Goal: Task Accomplishment & Management: Manage account settings

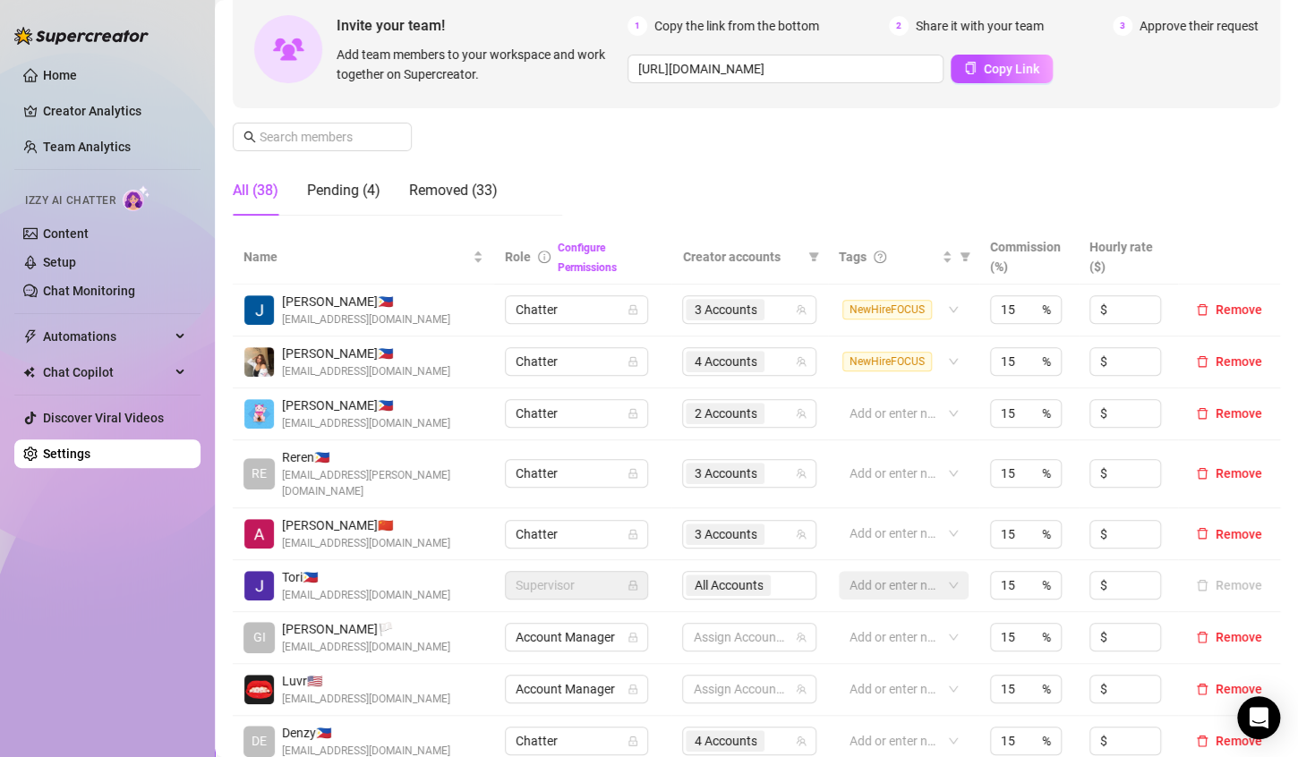
scroll to position [197, 0]
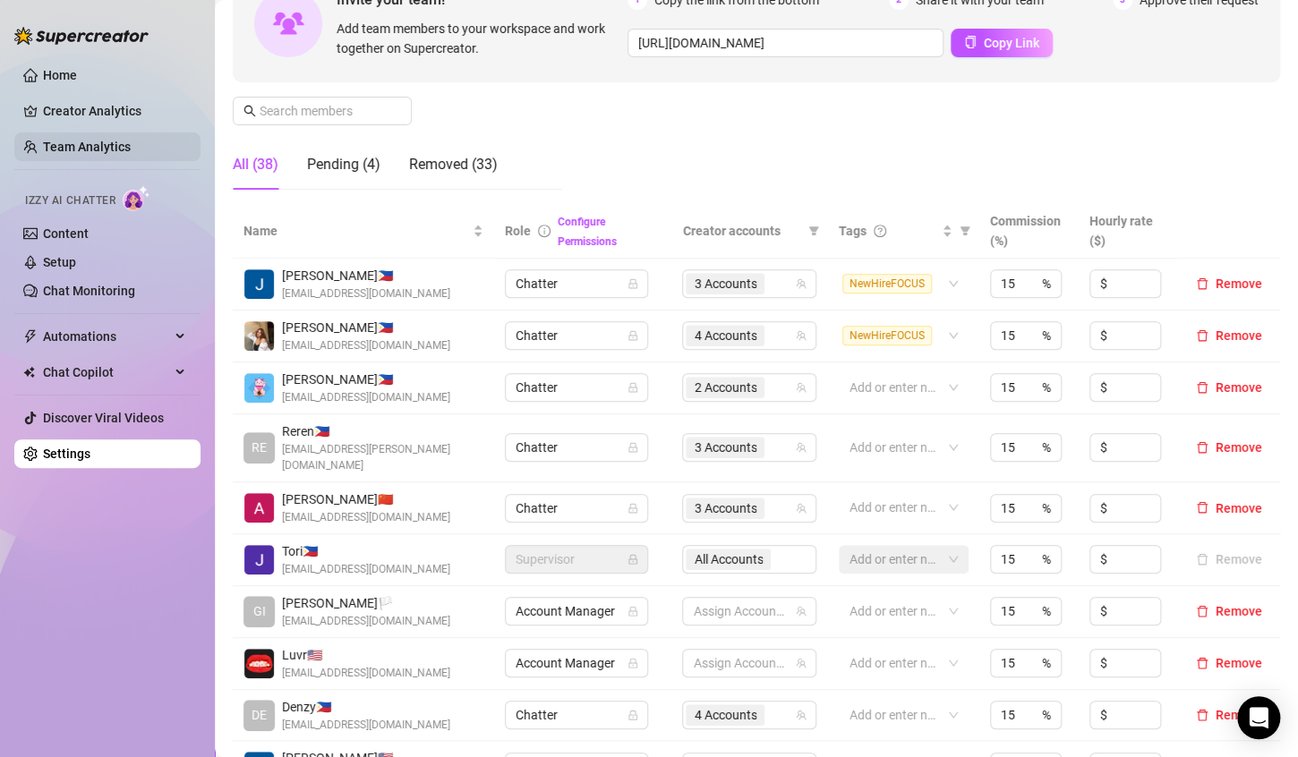
click at [70, 140] on link "Team Analytics" at bounding box center [87, 147] width 88 height 14
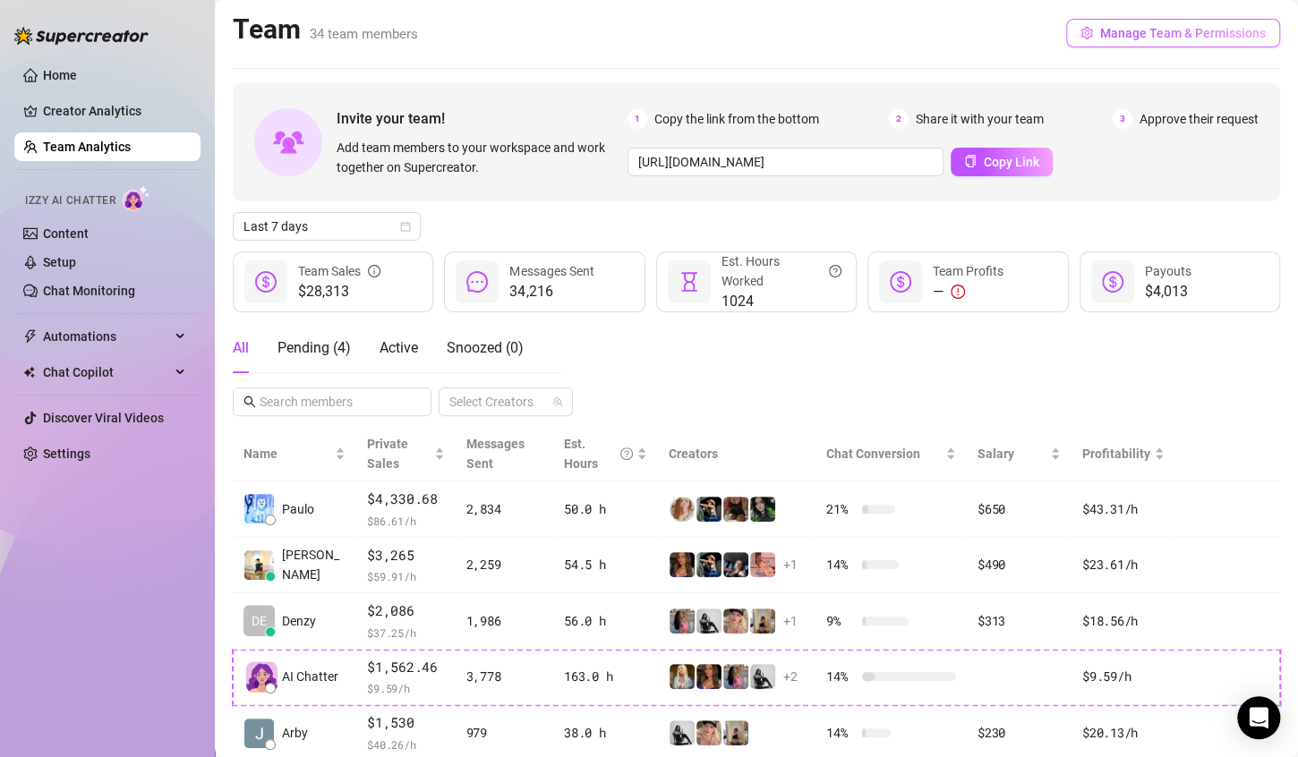
click at [1110, 21] on button "Manage Team & Permissions" at bounding box center [1173, 33] width 214 height 29
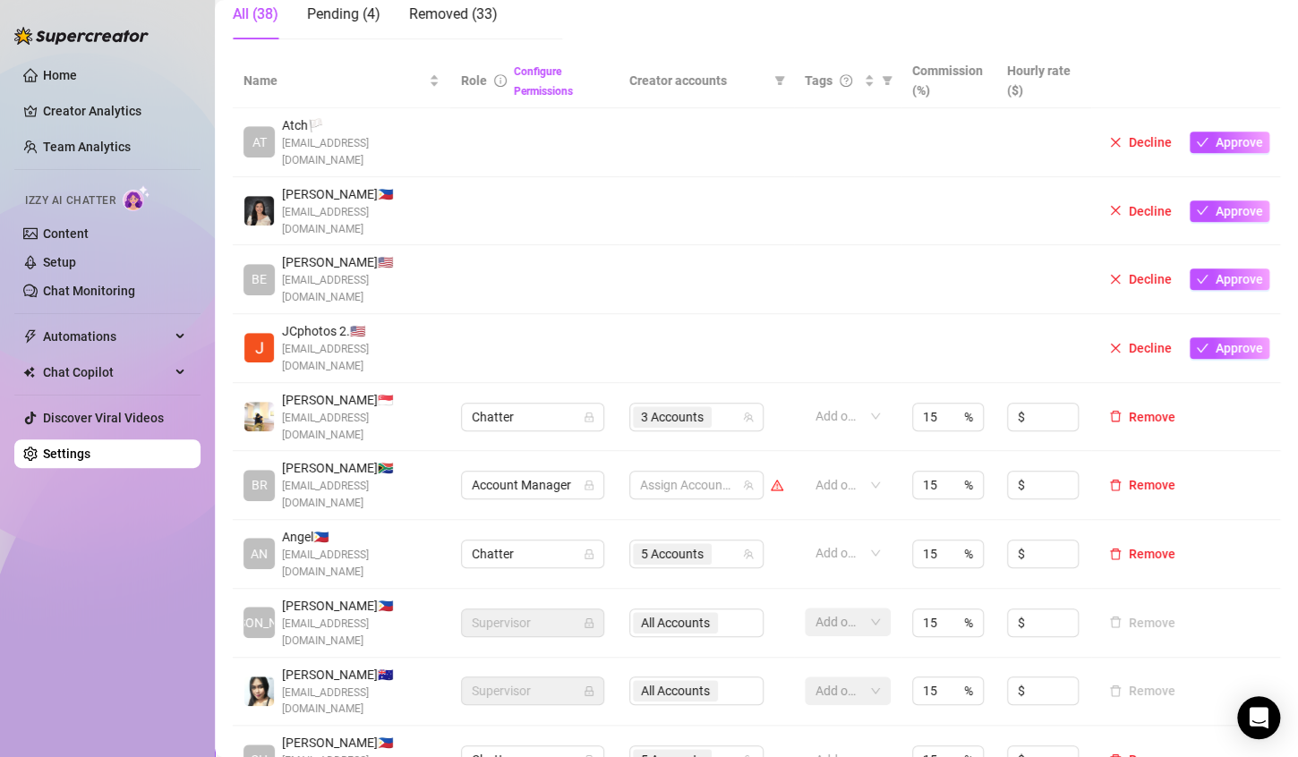
scroll to position [358, 0]
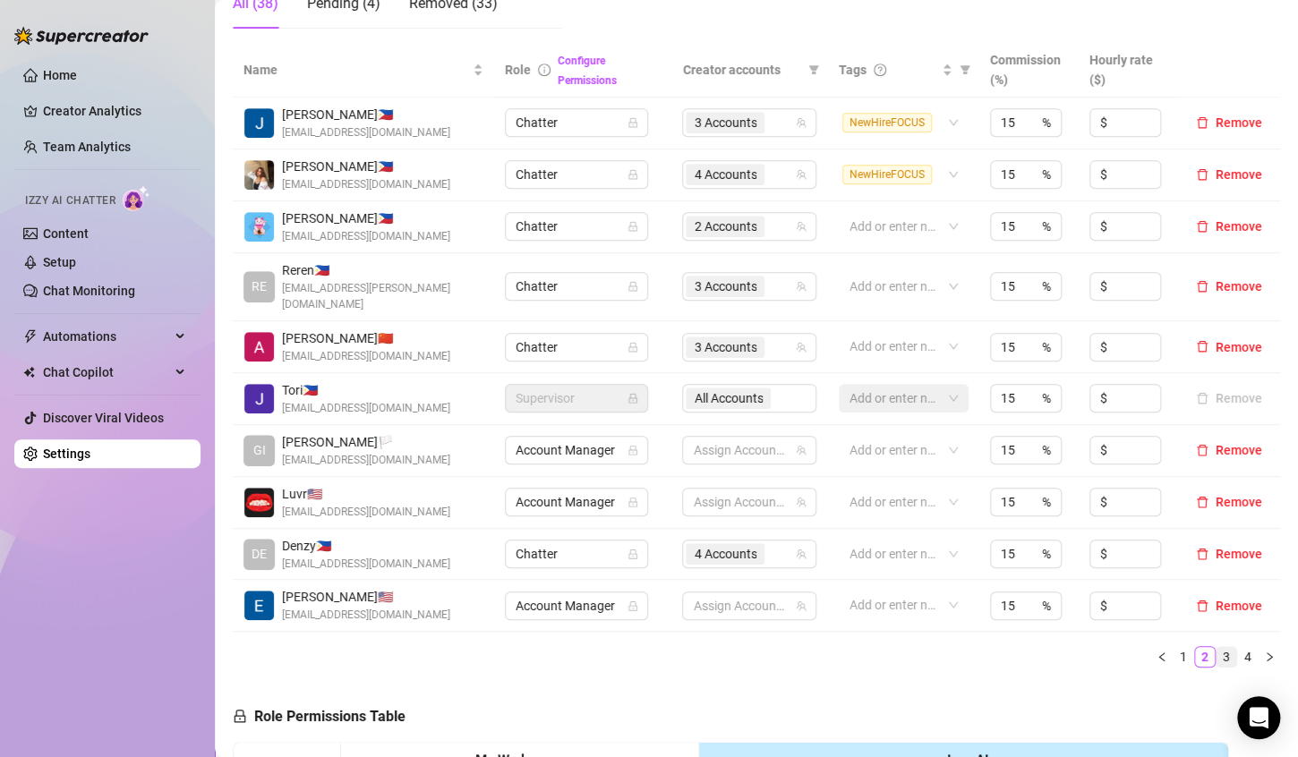
click at [1217, 647] on link "3" at bounding box center [1227, 657] width 20 height 20
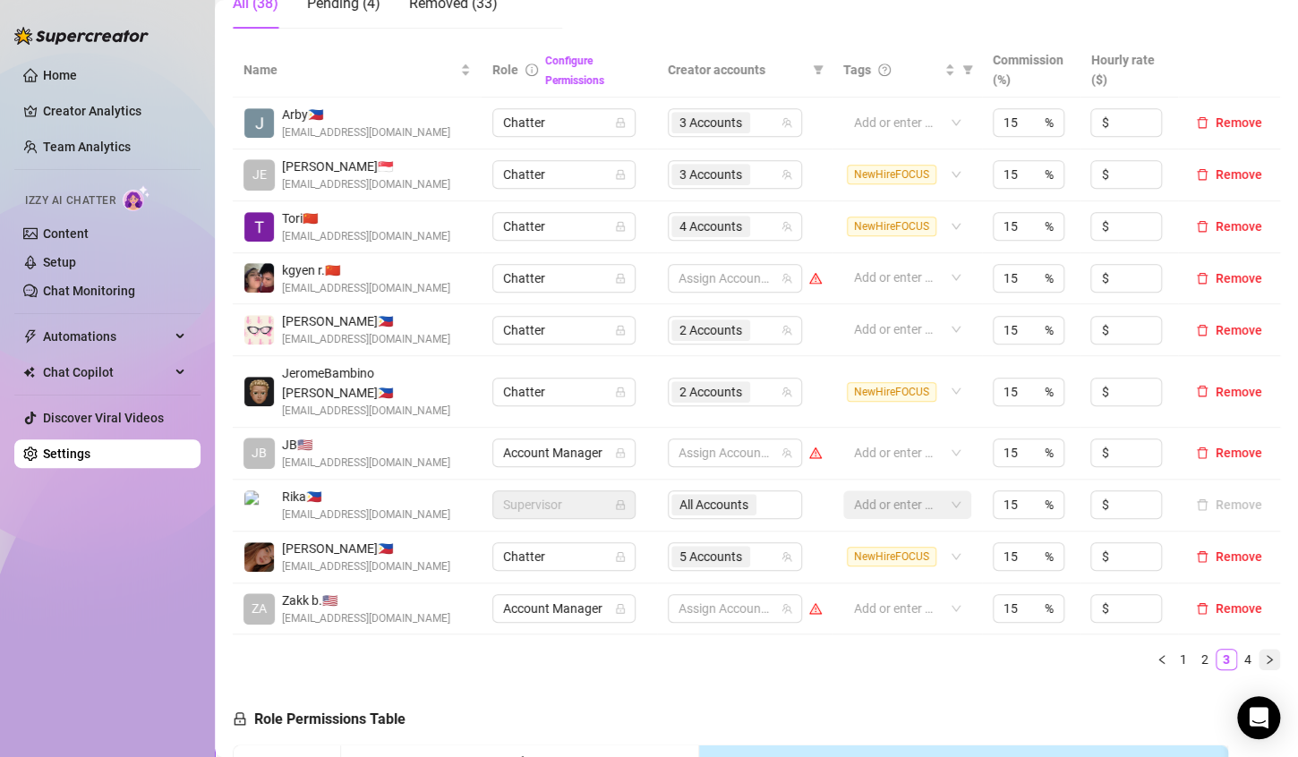
click at [1259, 649] on button "button" at bounding box center [1269, 659] width 21 height 21
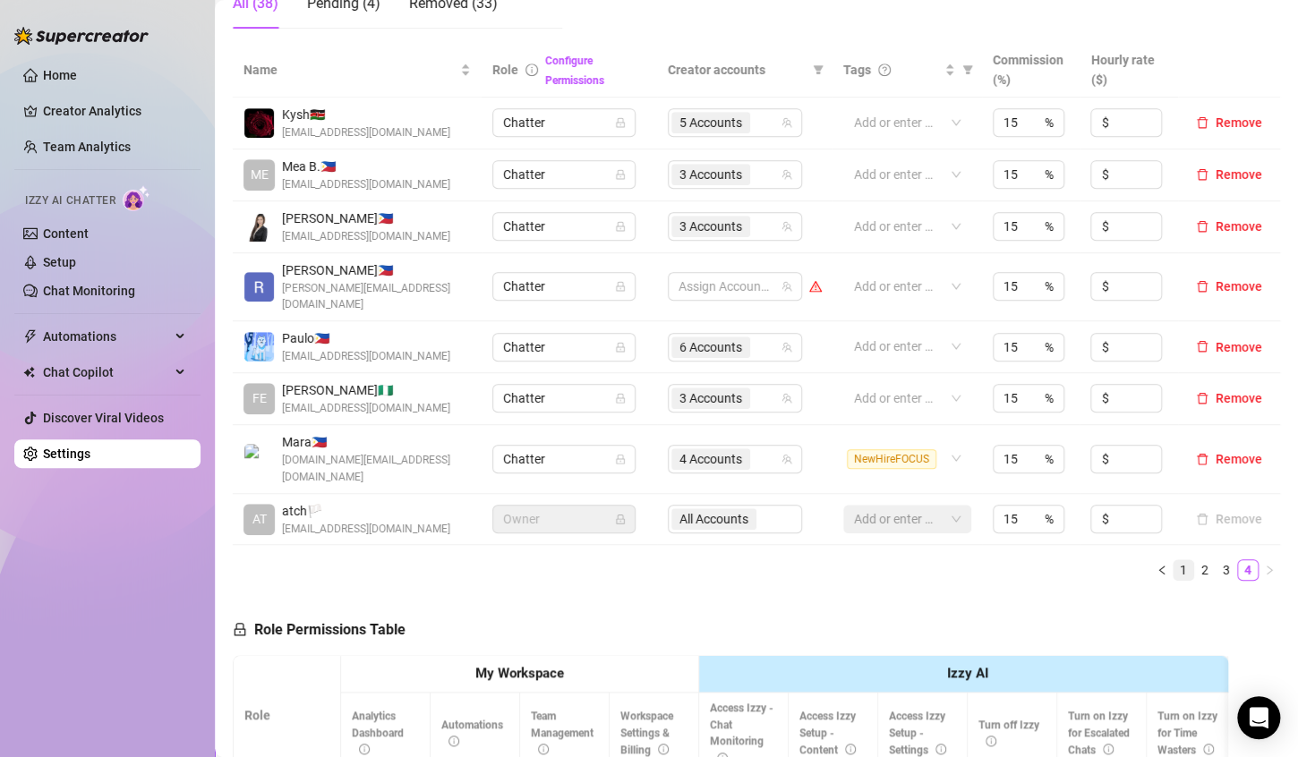
click at [1174, 560] on link "1" at bounding box center [1184, 570] width 20 height 20
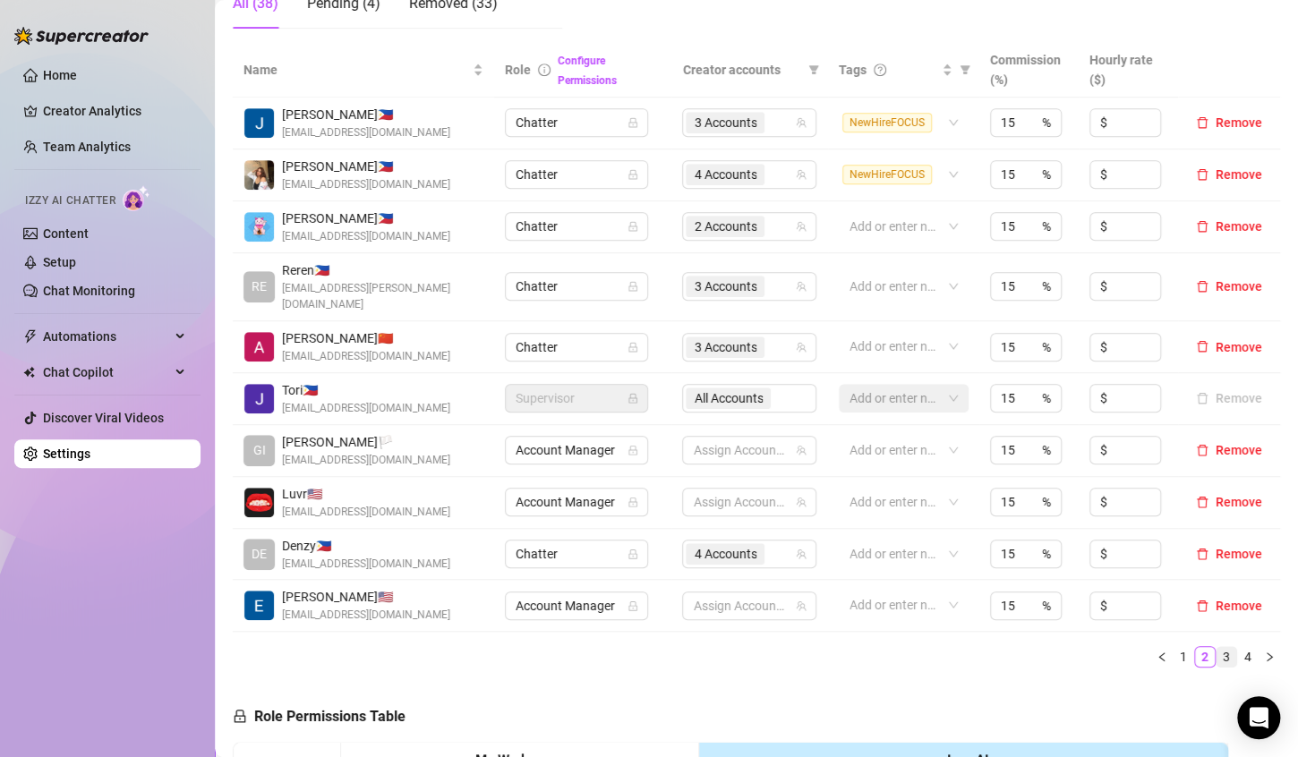
click at [1216, 646] on li "3" at bounding box center [1226, 656] width 21 height 21
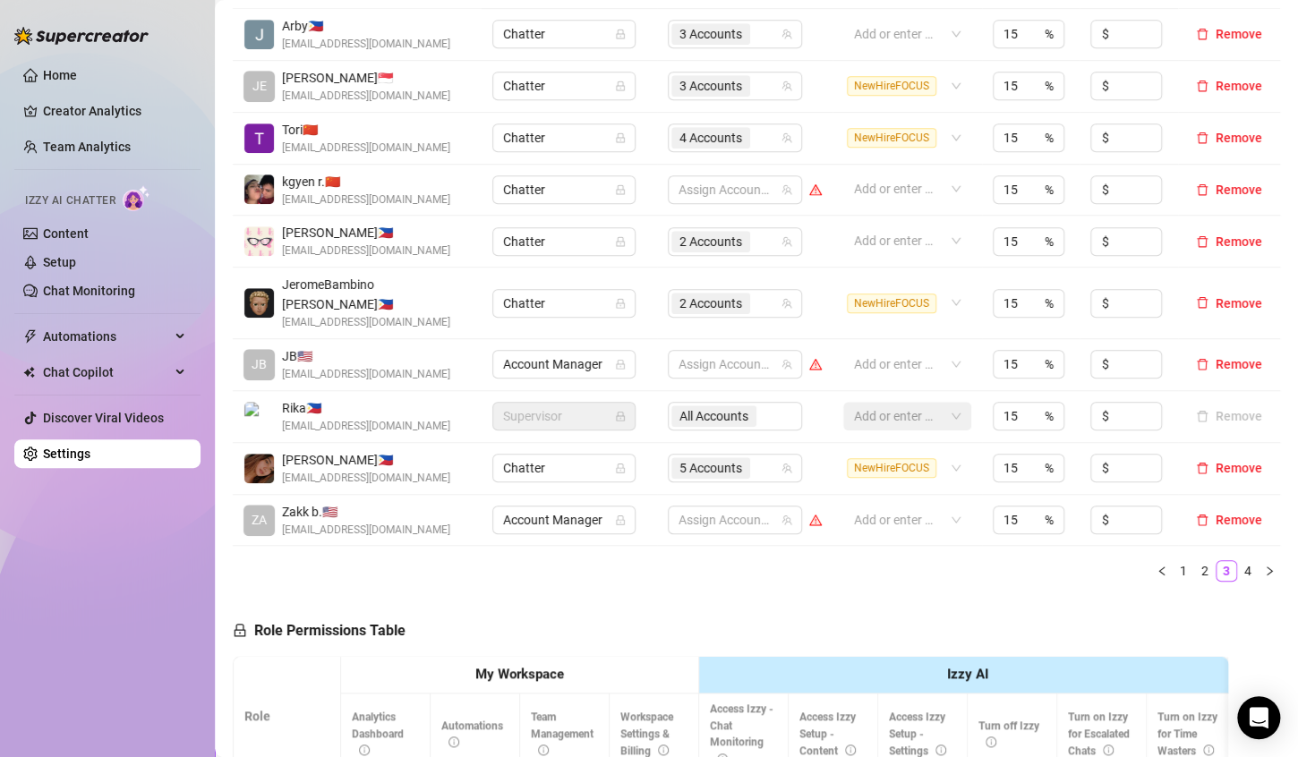
scroll to position [448, 0]
click at [1238, 560] on link "4" at bounding box center [1248, 570] width 20 height 20
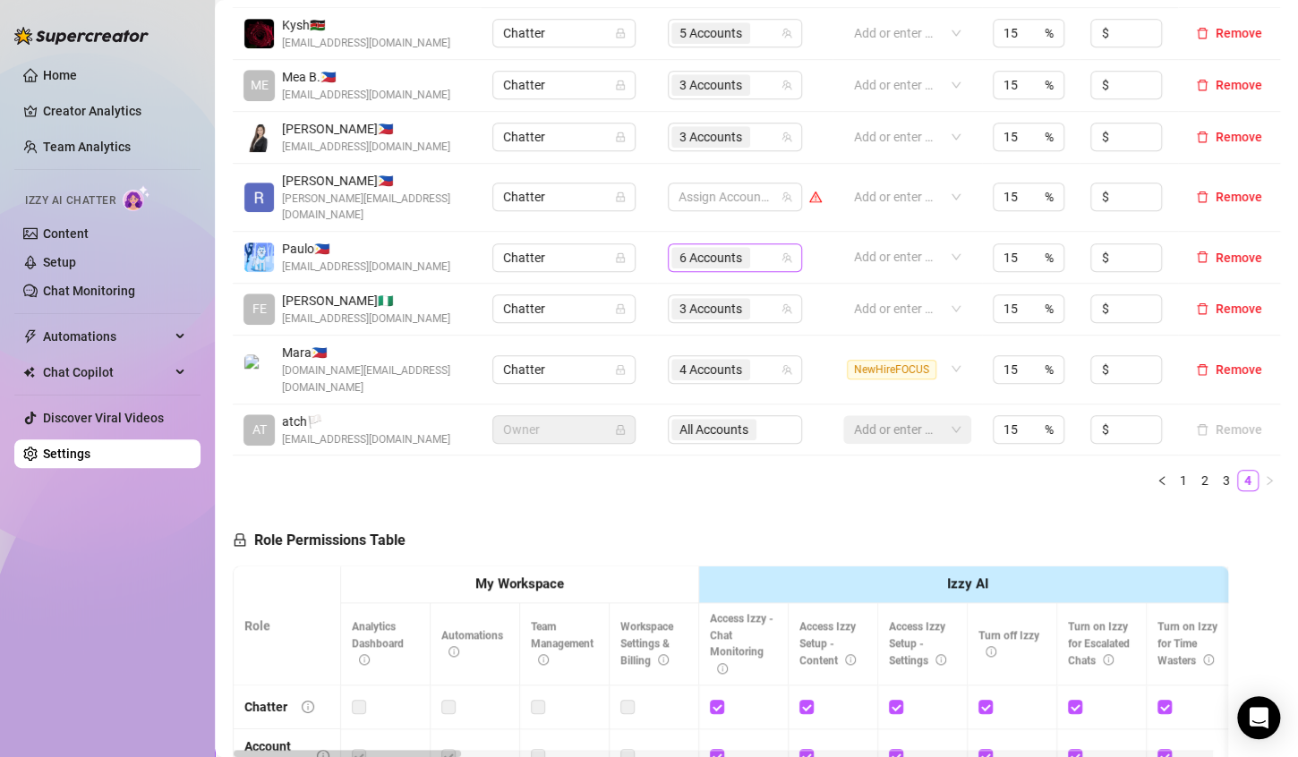
click at [754, 247] on input "search" at bounding box center [756, 257] width 4 height 21
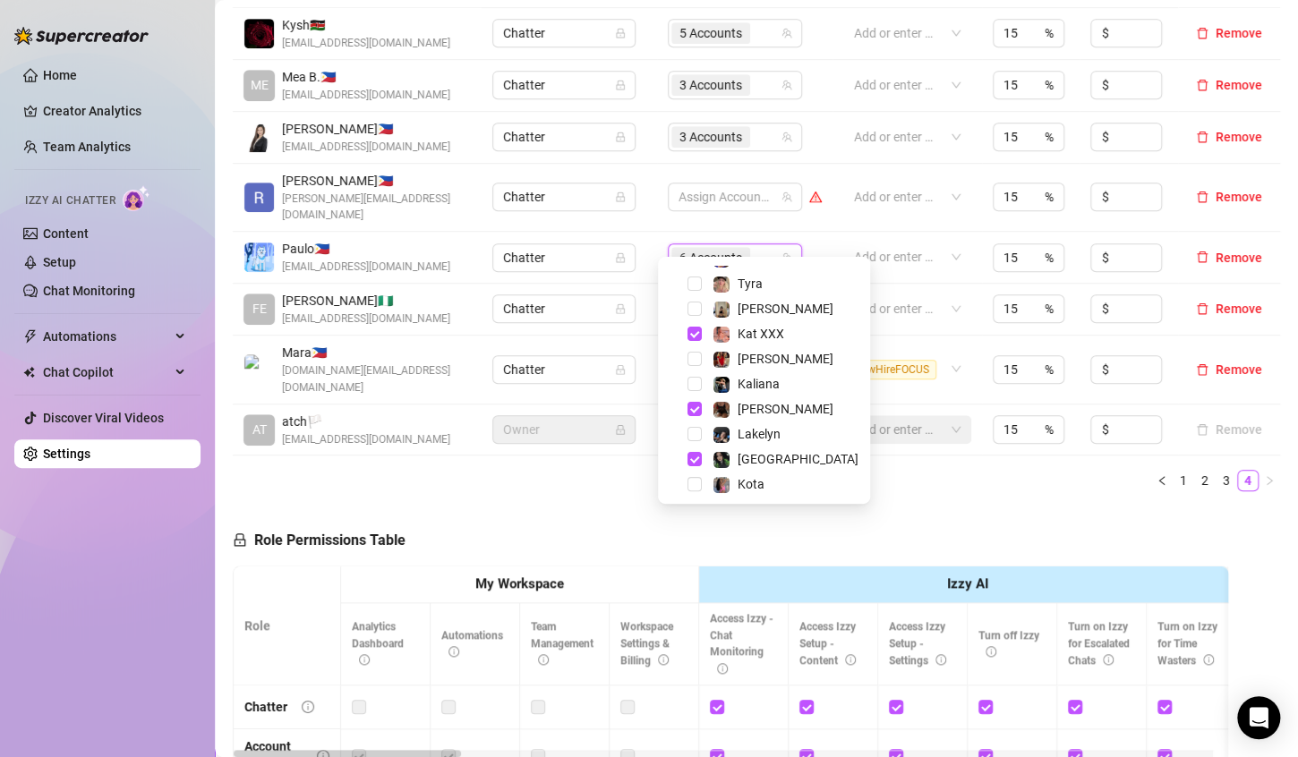
scroll to position [197, 0]
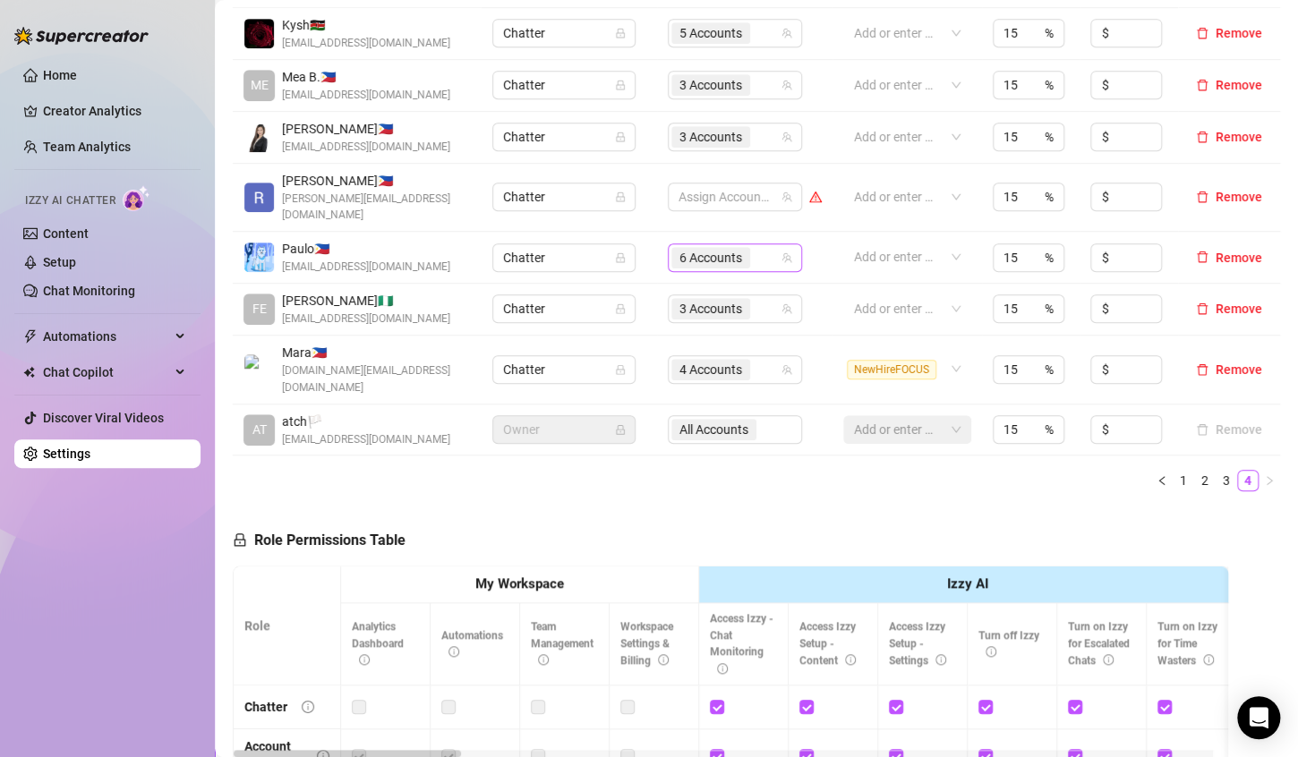
click at [750, 245] on div "6 Accounts" at bounding box center [725, 257] width 108 height 25
click at [755, 245] on div "6 Accounts" at bounding box center [725, 257] width 108 height 25
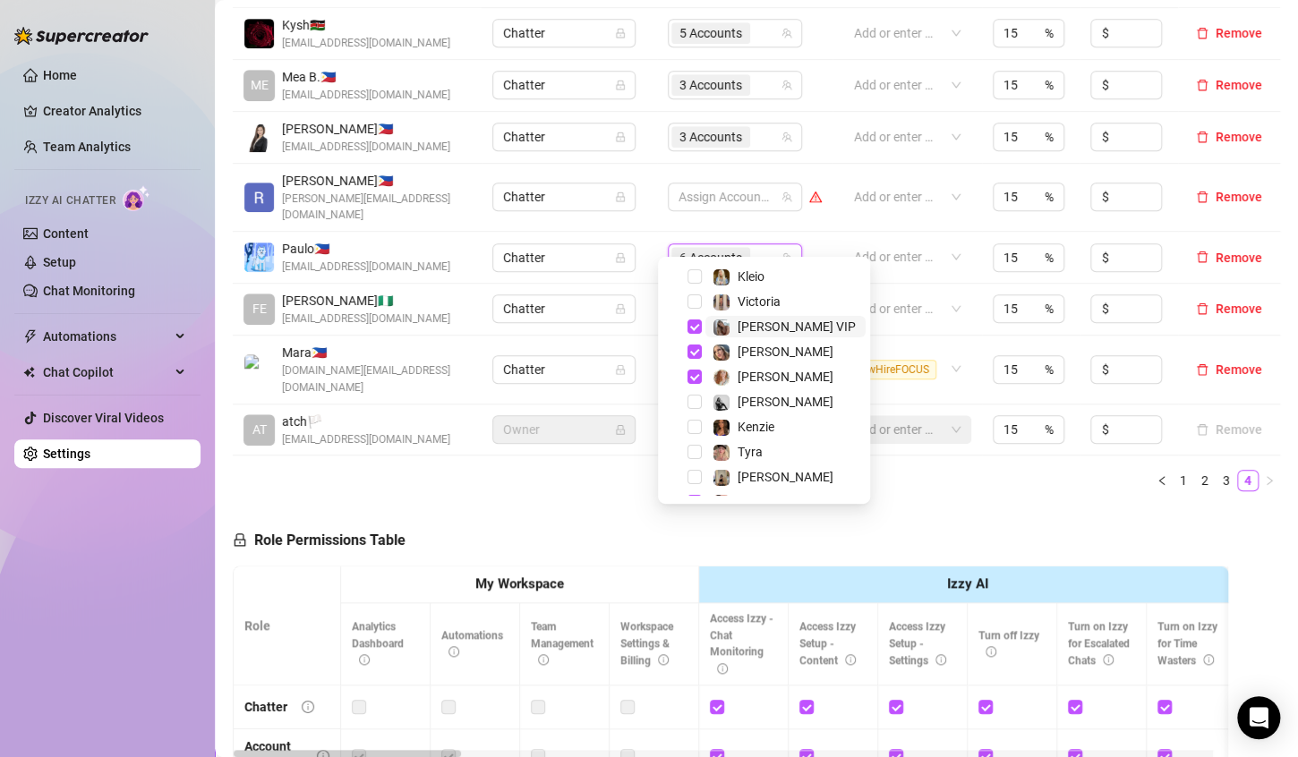
click at [755, 329] on span "[PERSON_NAME] VIP" at bounding box center [797, 327] width 118 height 14
click at [756, 347] on span "[PERSON_NAME]" at bounding box center [786, 352] width 96 height 14
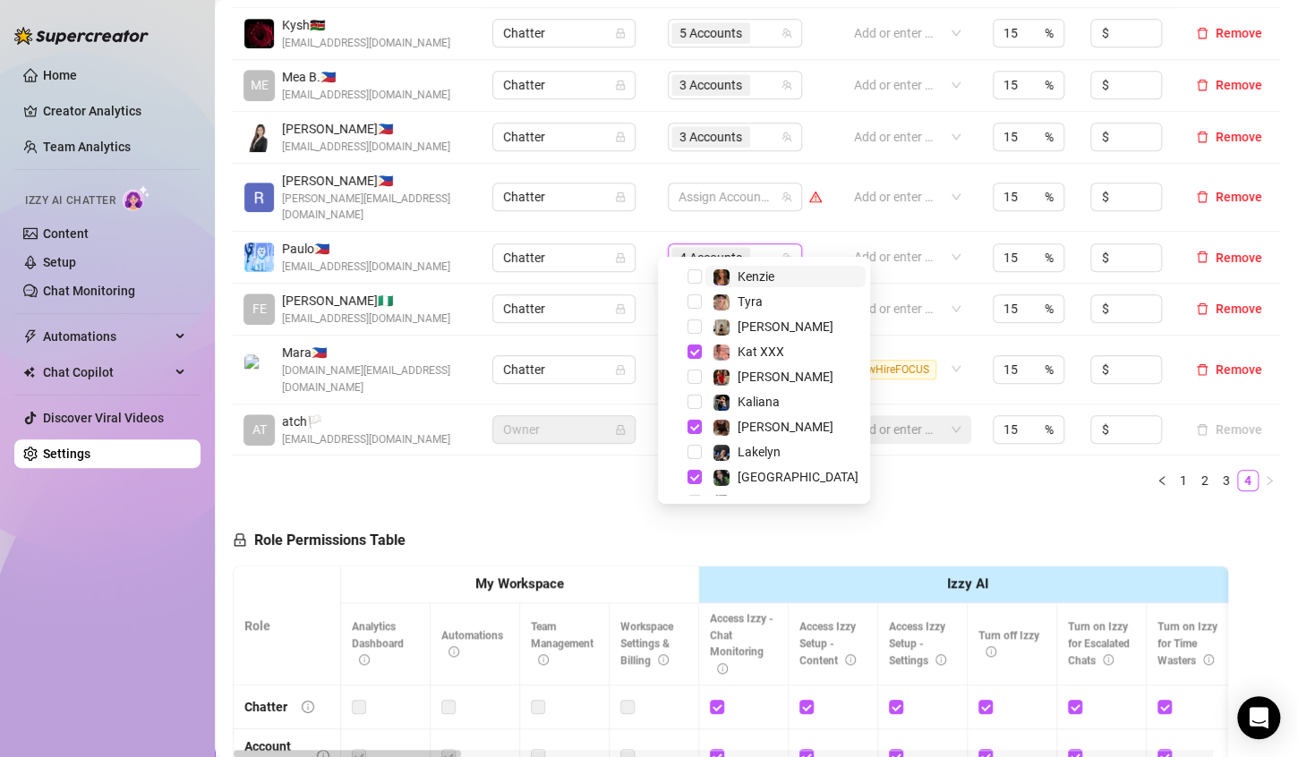
scroll to position [197, 0]
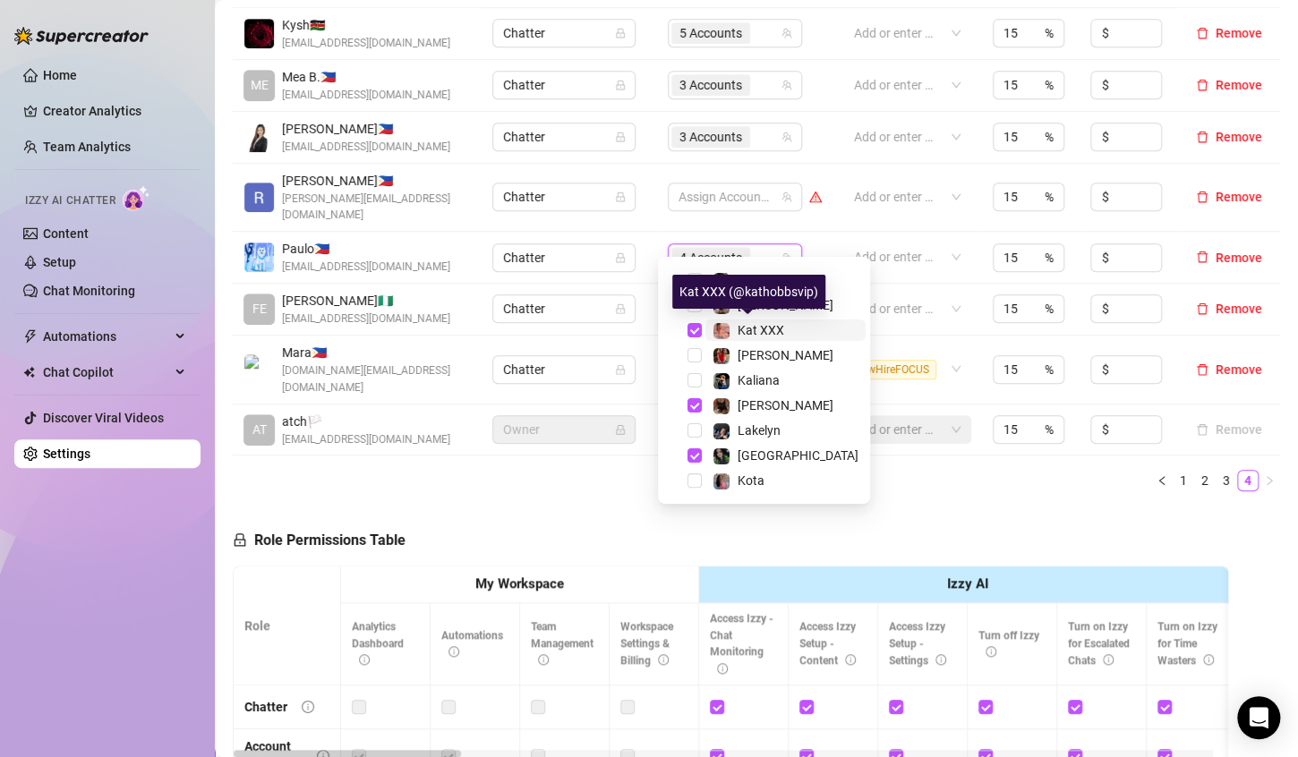
click at [780, 327] on span "Kat XXX" at bounding box center [761, 330] width 47 height 14
click at [944, 506] on div "Role Permissions Table Role My Workspace Izzy AI OnlyFans Side Menu OnlyFans Ch…" at bounding box center [730, 764] width 995 height 516
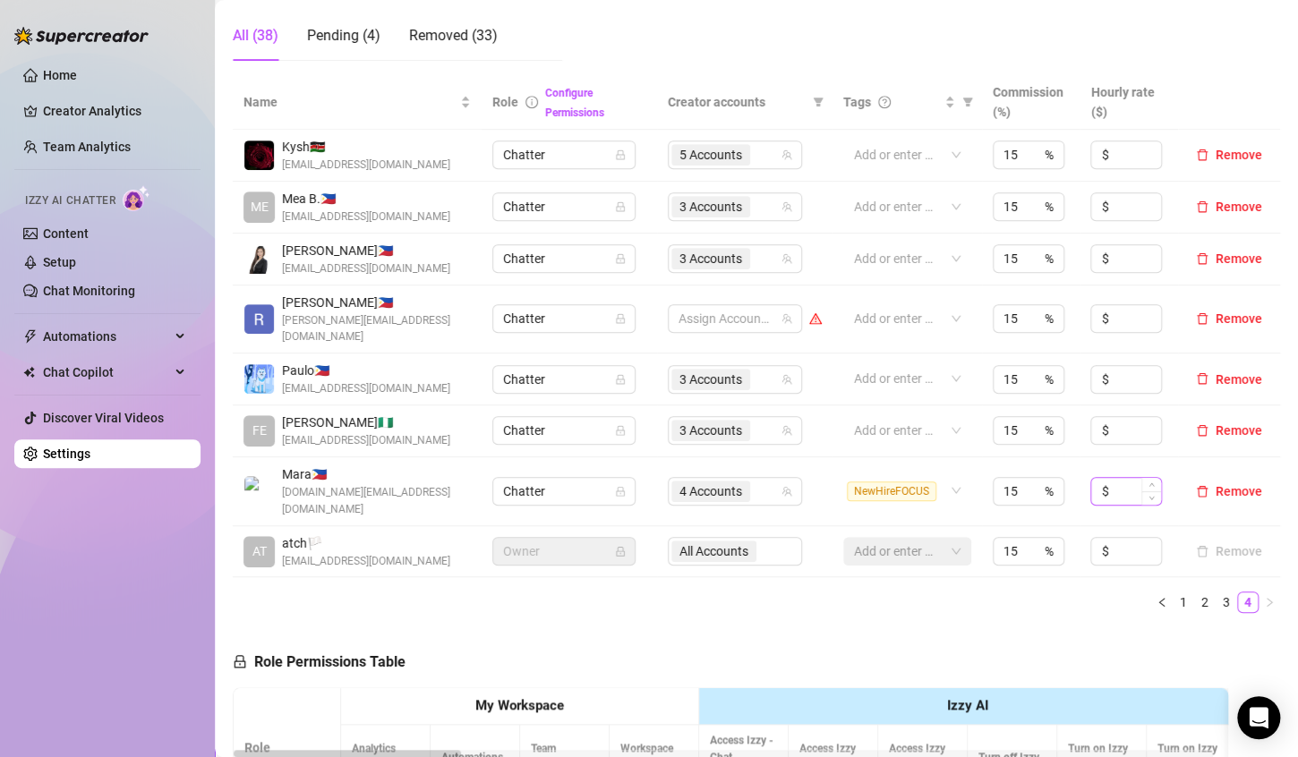
scroll to position [358, 0]
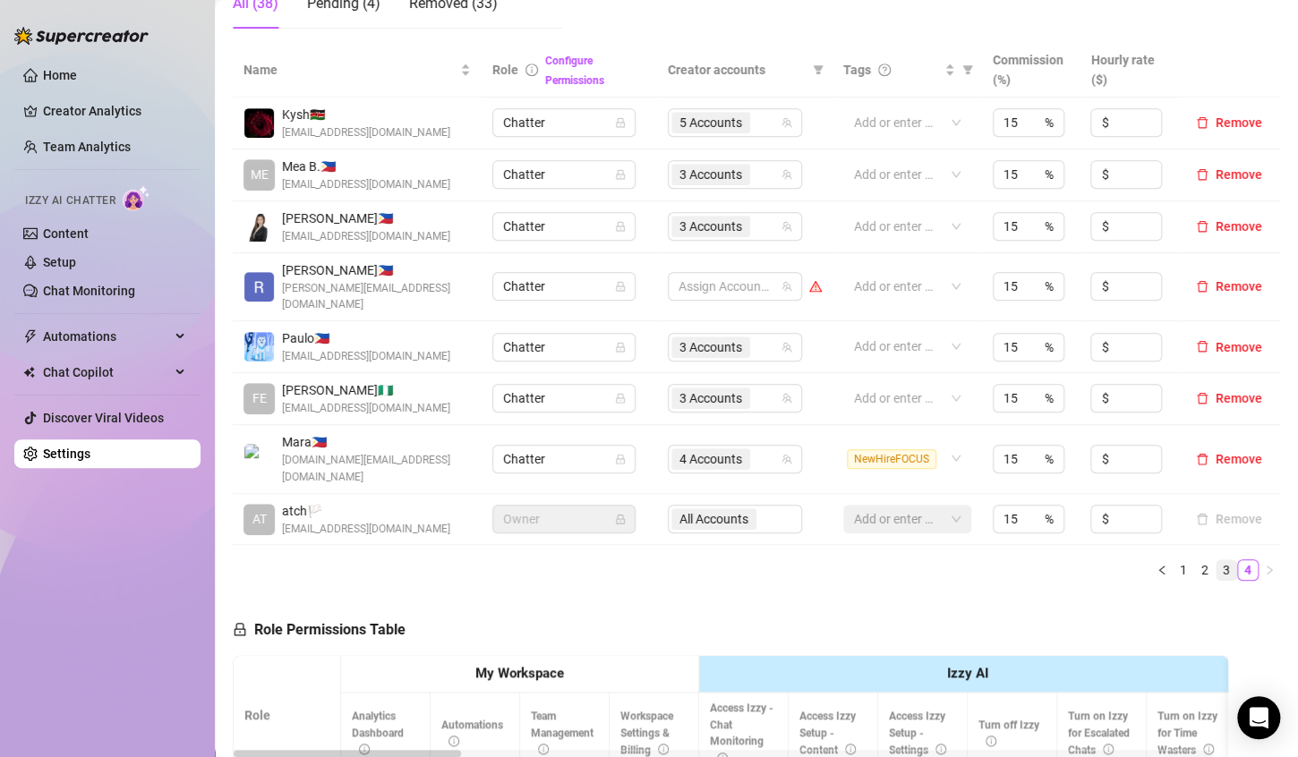
click at [1217, 560] on link "3" at bounding box center [1227, 570] width 20 height 20
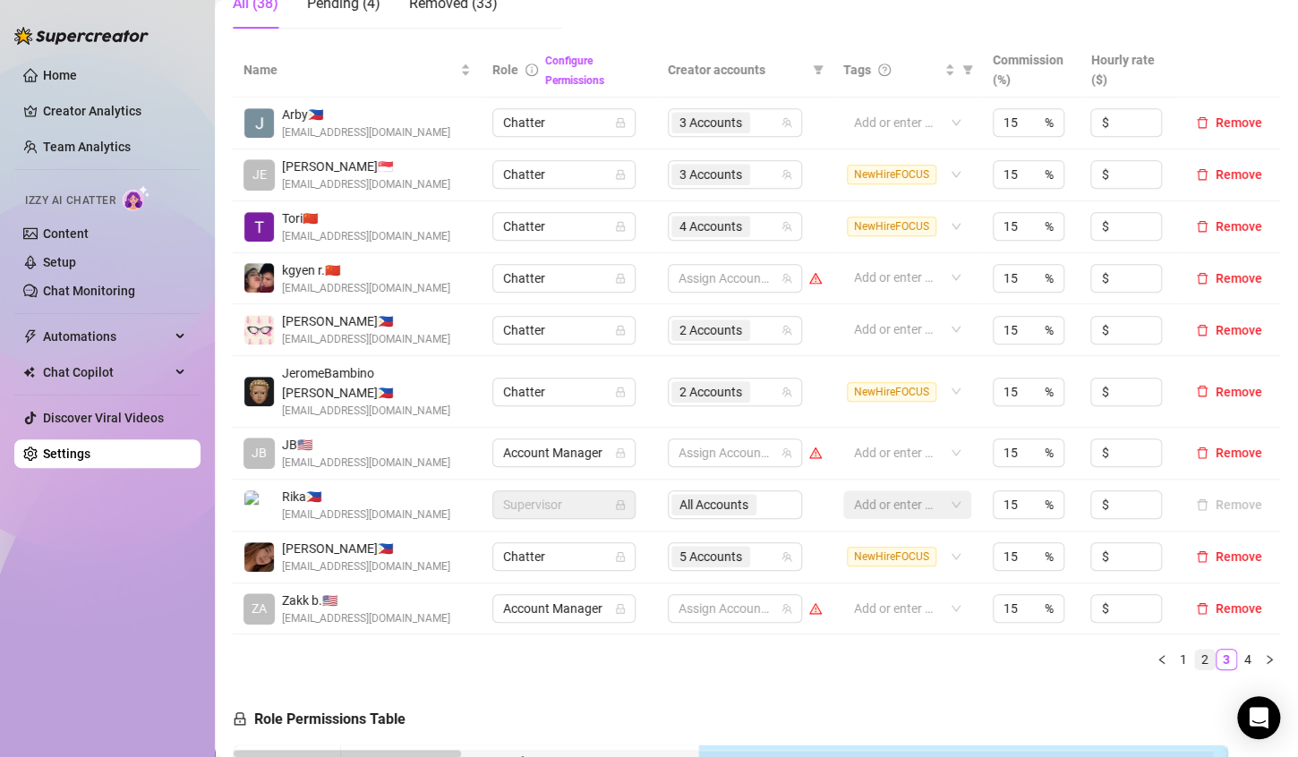
click at [1195, 650] on link "2" at bounding box center [1205, 660] width 20 height 20
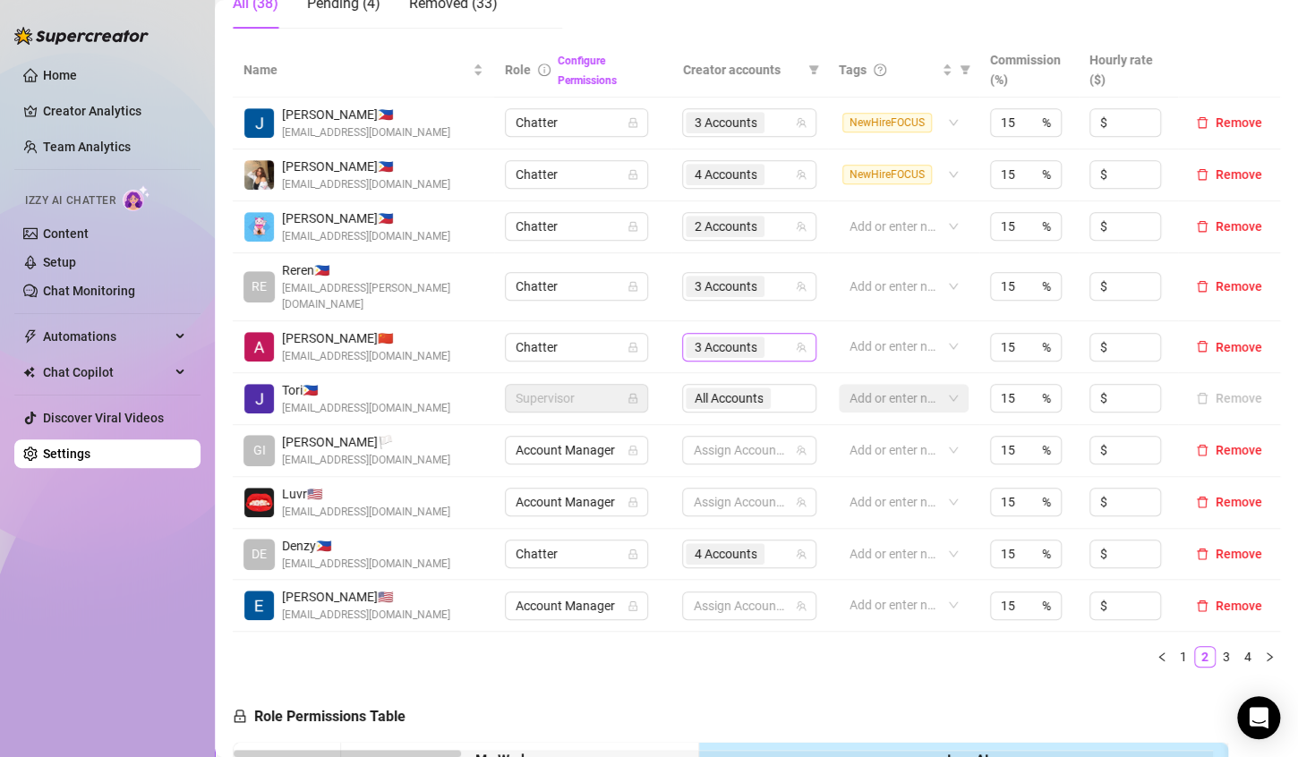
click at [776, 335] on div "3 Accounts" at bounding box center [740, 347] width 108 height 25
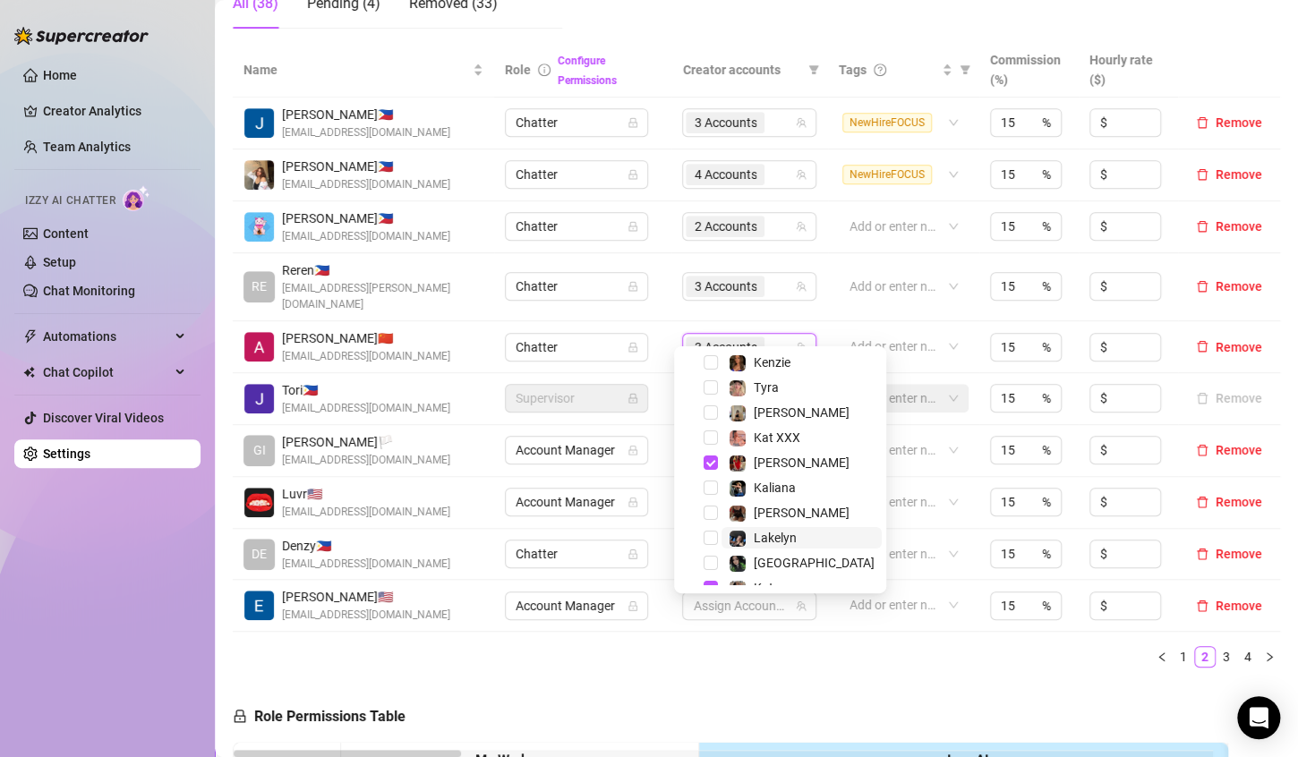
scroll to position [197, 0]
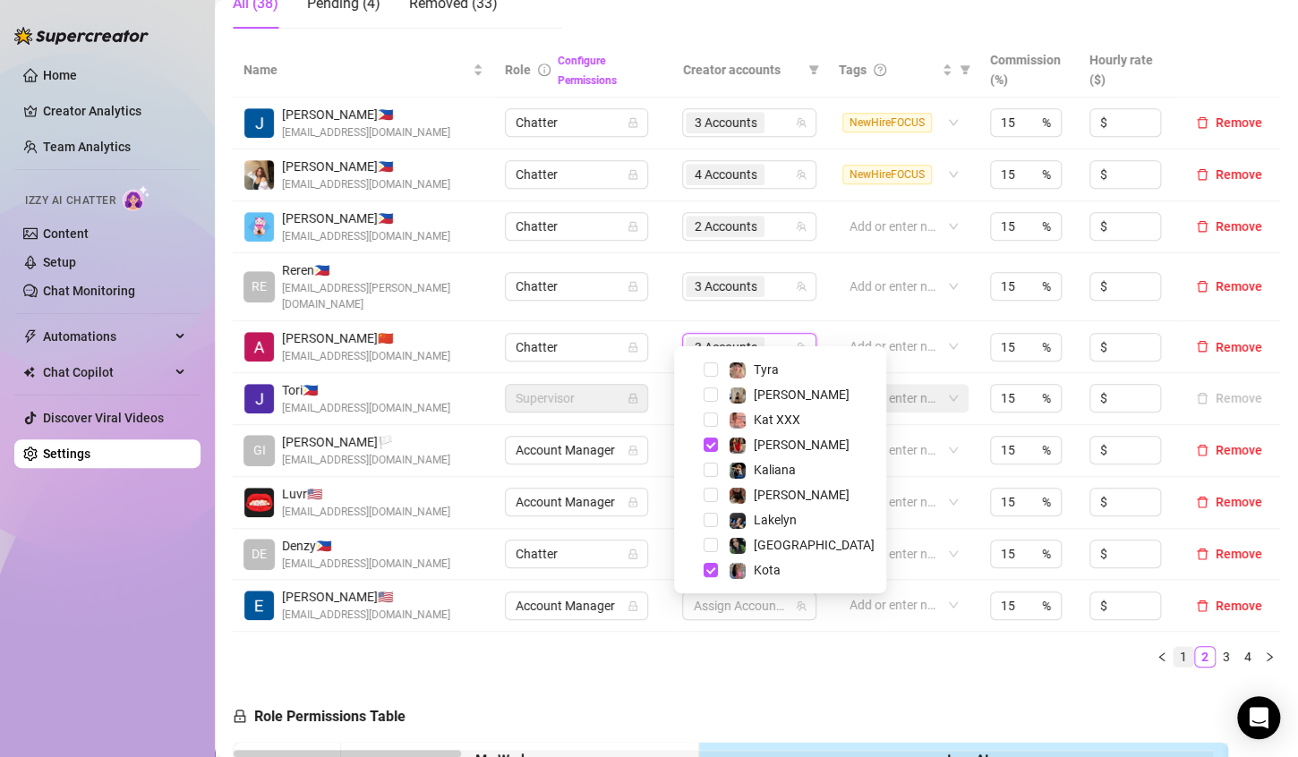
click at [1174, 647] on link "1" at bounding box center [1184, 657] width 20 height 20
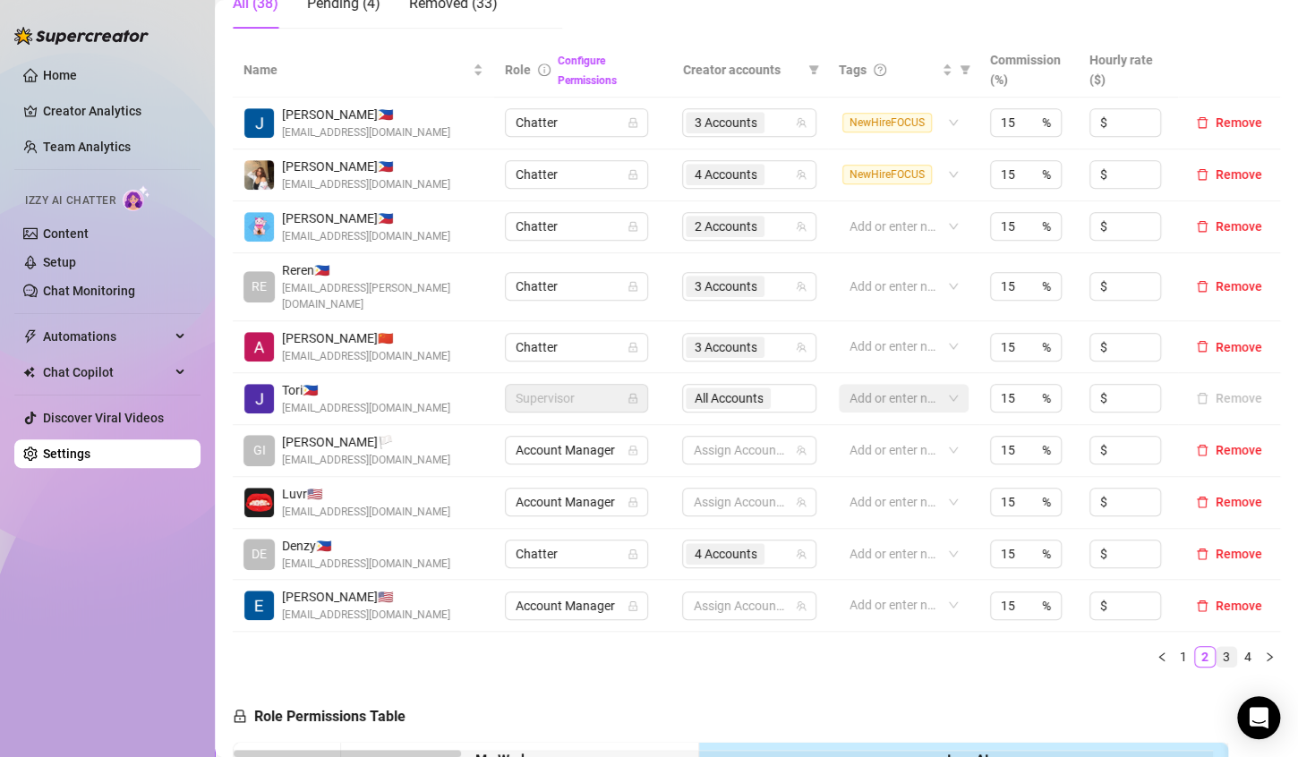
click at [1217, 647] on link "3" at bounding box center [1227, 657] width 20 height 20
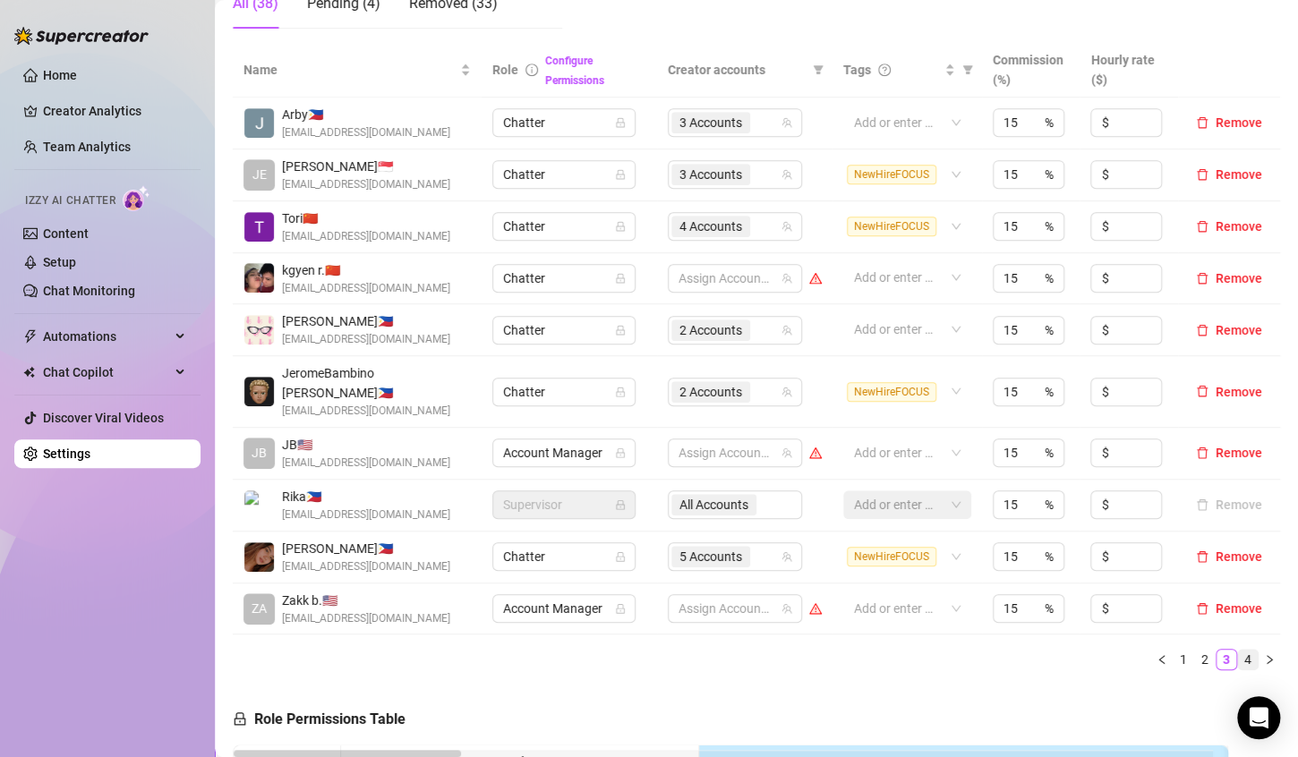
click at [1238, 650] on link "4" at bounding box center [1248, 660] width 20 height 20
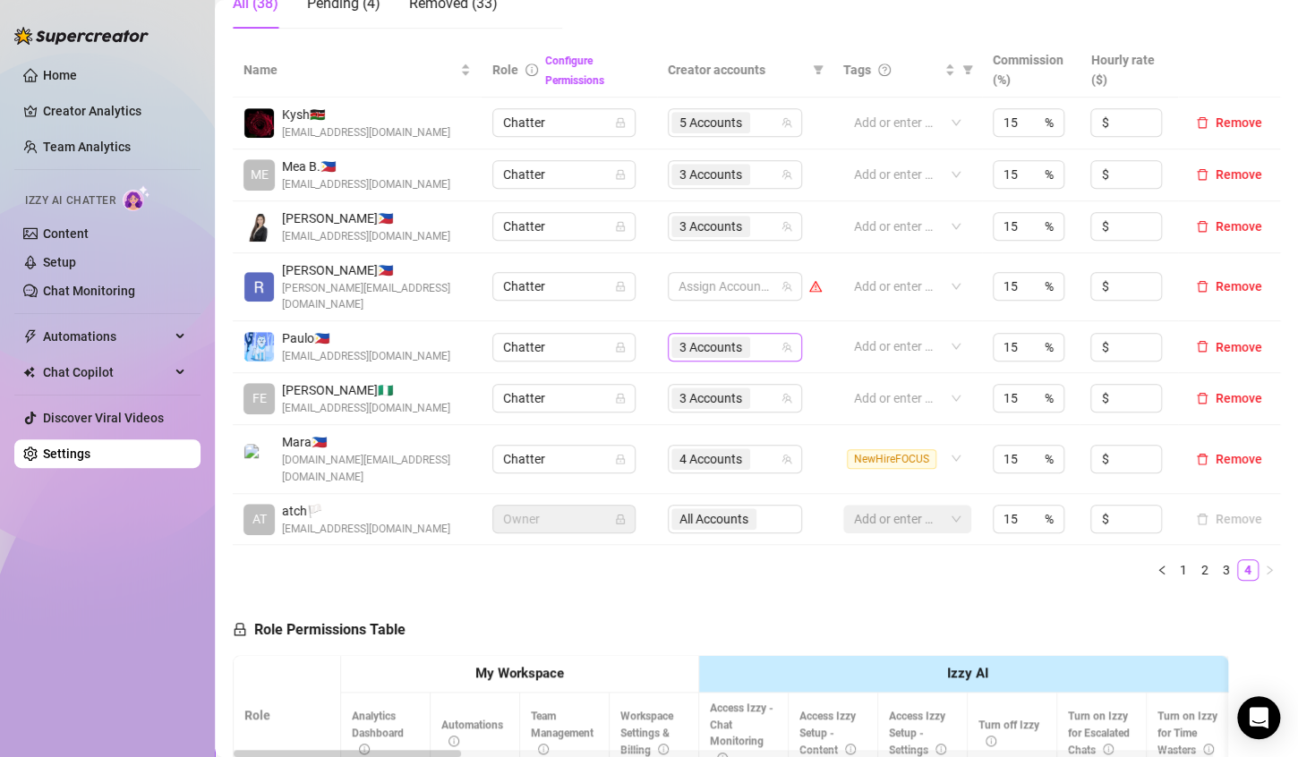
click at [758, 335] on div "3 Accounts" at bounding box center [725, 347] width 108 height 25
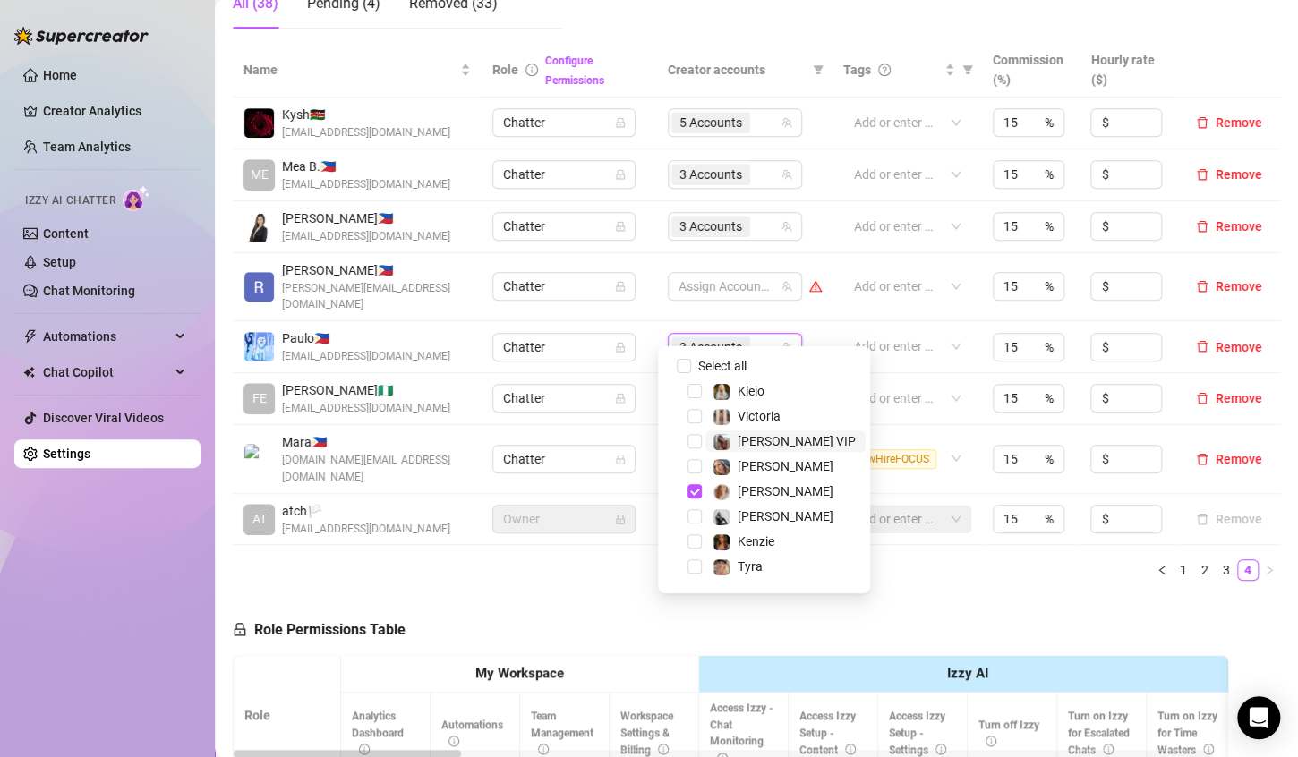
click at [776, 444] on span "[PERSON_NAME] VIP" at bounding box center [797, 441] width 118 height 14
click at [780, 459] on span "[PERSON_NAME]" at bounding box center [786, 466] width 96 height 14
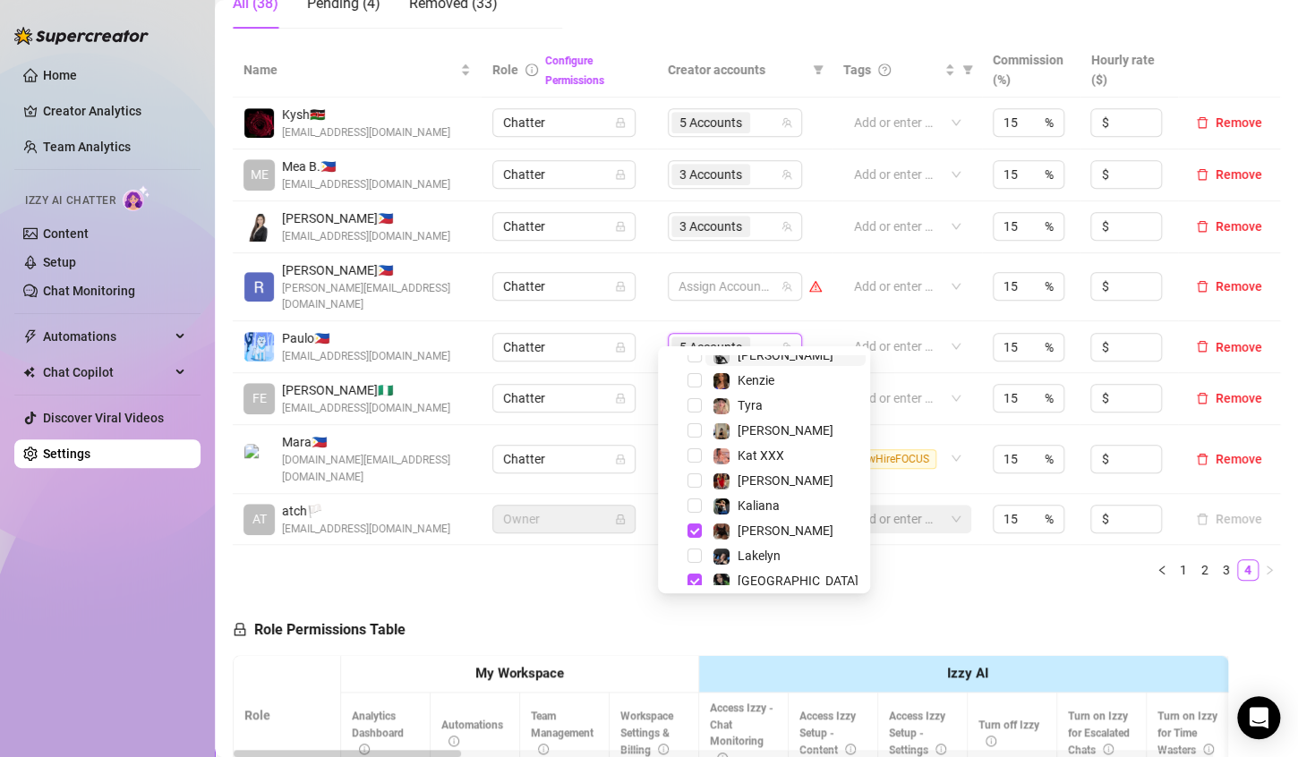
scroll to position [179, 0]
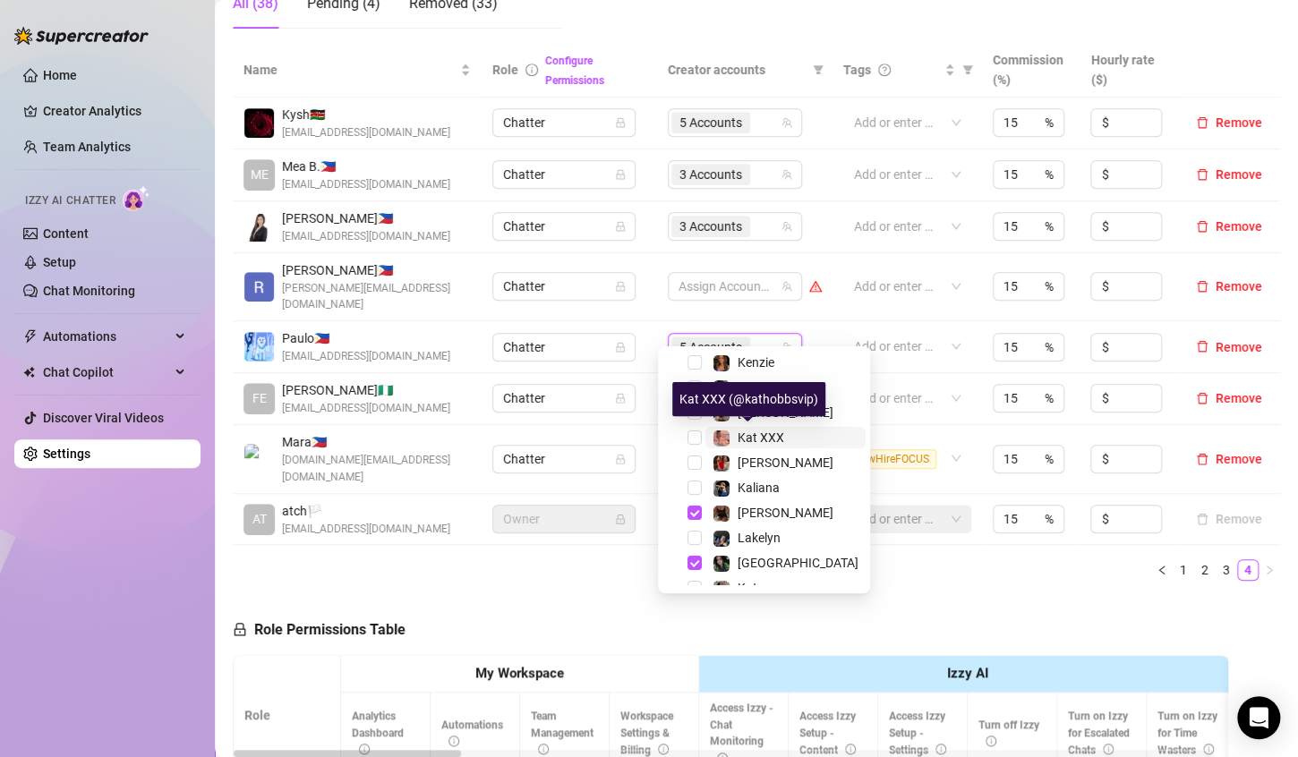
click at [767, 437] on span "Kat XXX" at bounding box center [761, 438] width 47 height 14
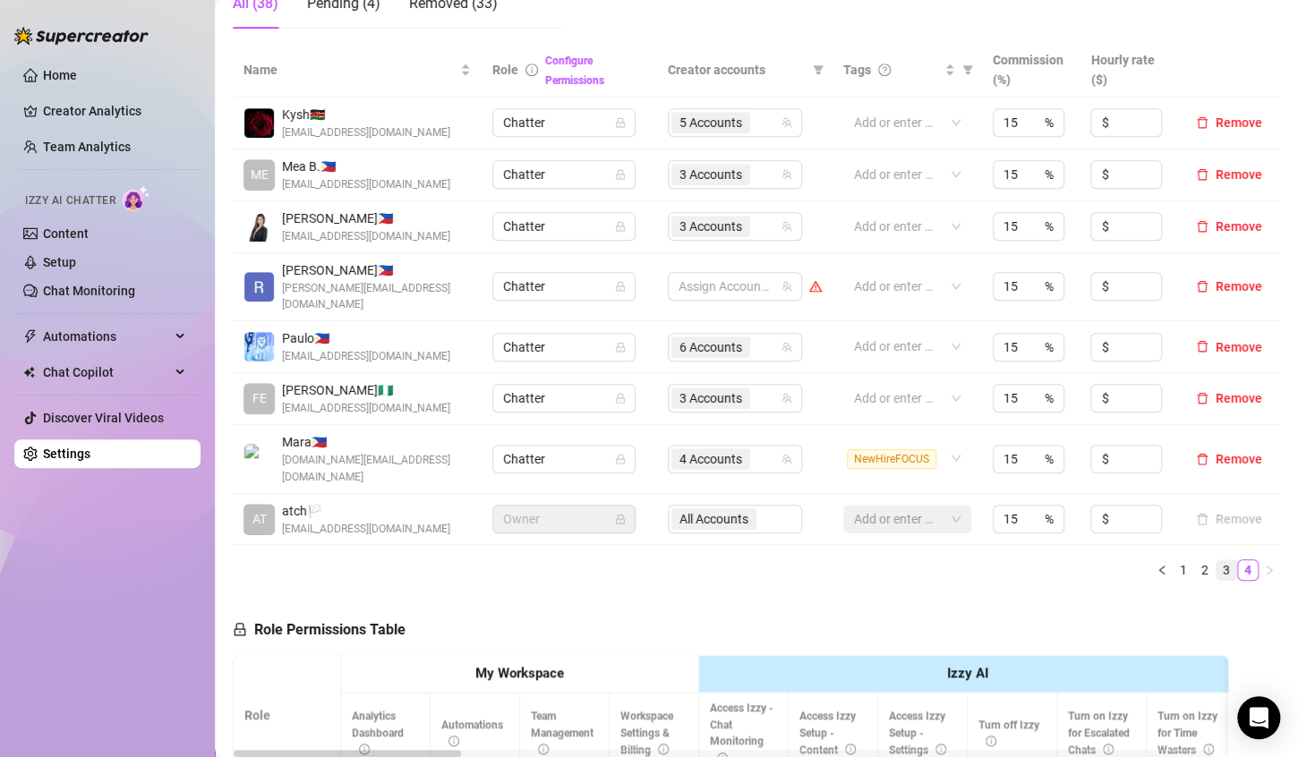
click at [1217, 560] on link "3" at bounding box center [1227, 570] width 20 height 20
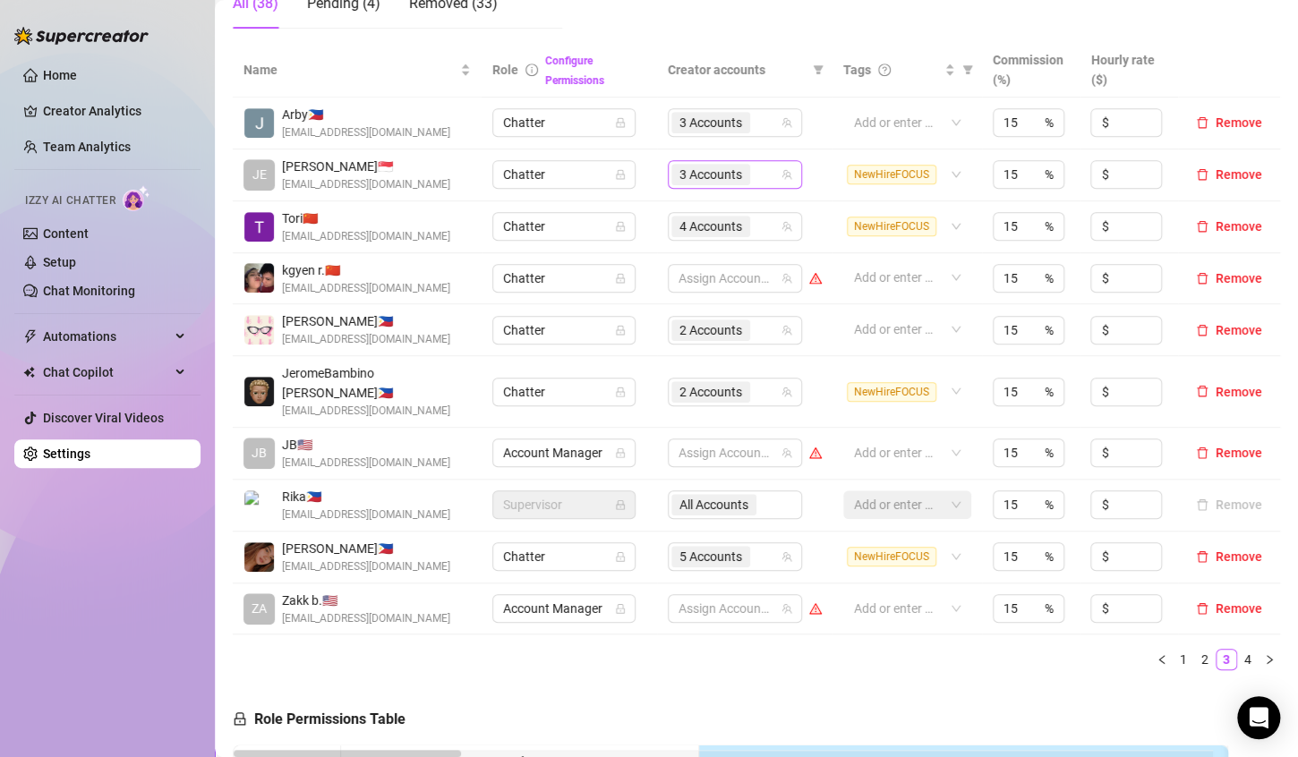
click at [758, 175] on div "3 Accounts" at bounding box center [725, 174] width 108 height 25
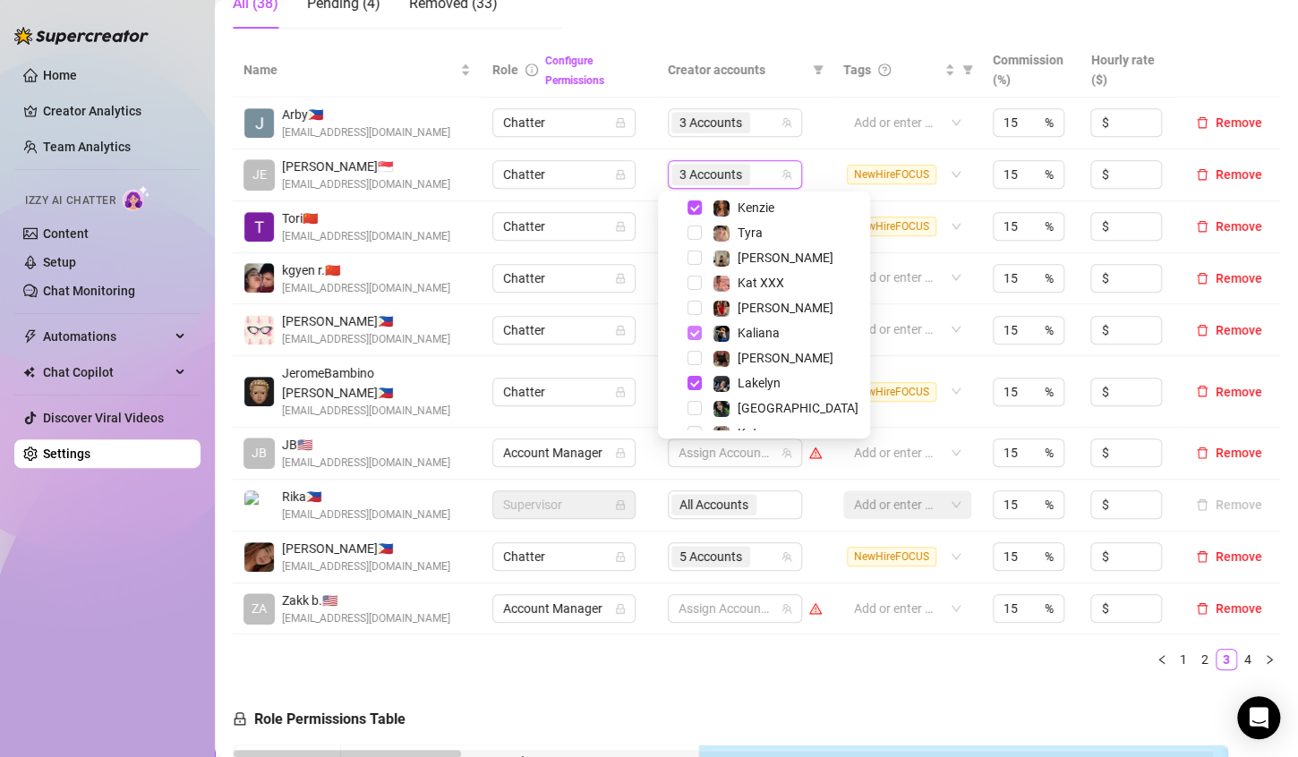
click at [698, 335] on span "Select tree node" at bounding box center [695, 333] width 14 height 14
click at [697, 307] on span "Select tree node" at bounding box center [695, 308] width 14 height 14
click at [834, 649] on ul "1 2 3 4" at bounding box center [756, 659] width 1047 height 21
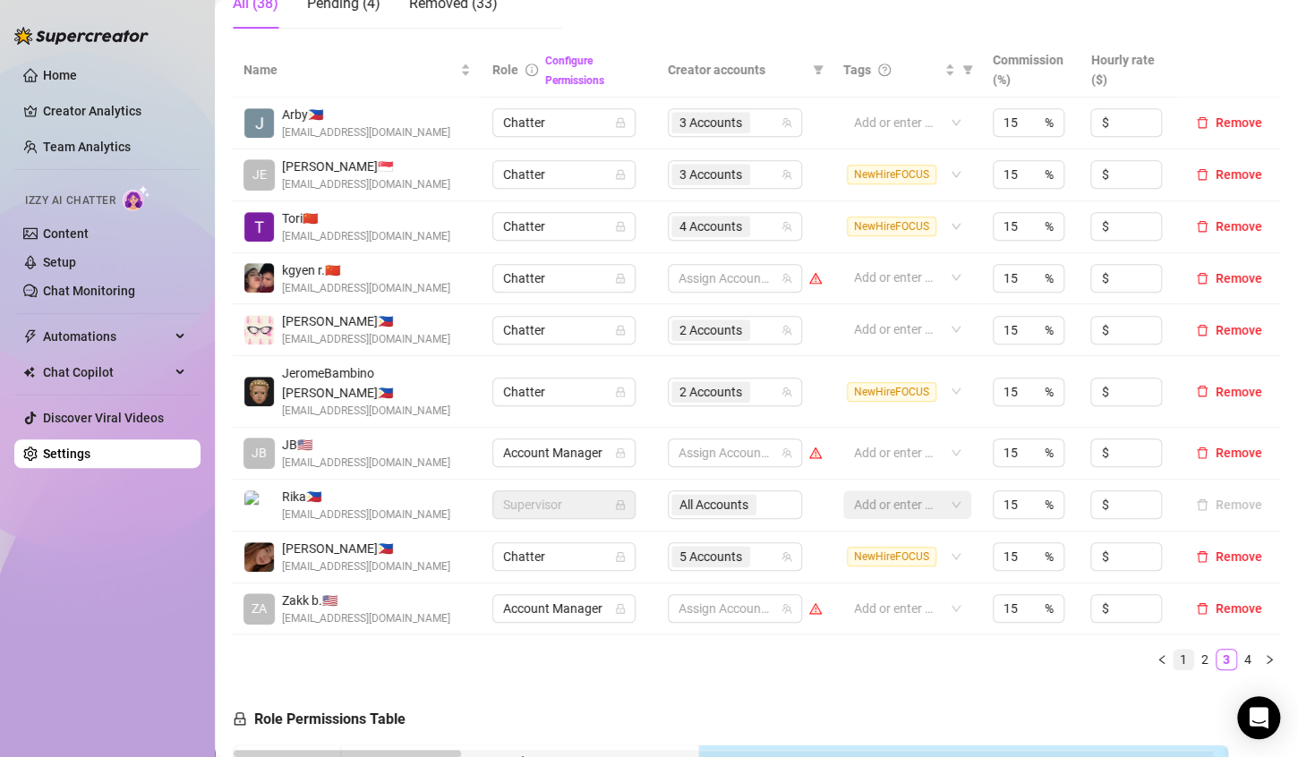
click at [1174, 650] on link "1" at bounding box center [1184, 660] width 20 height 20
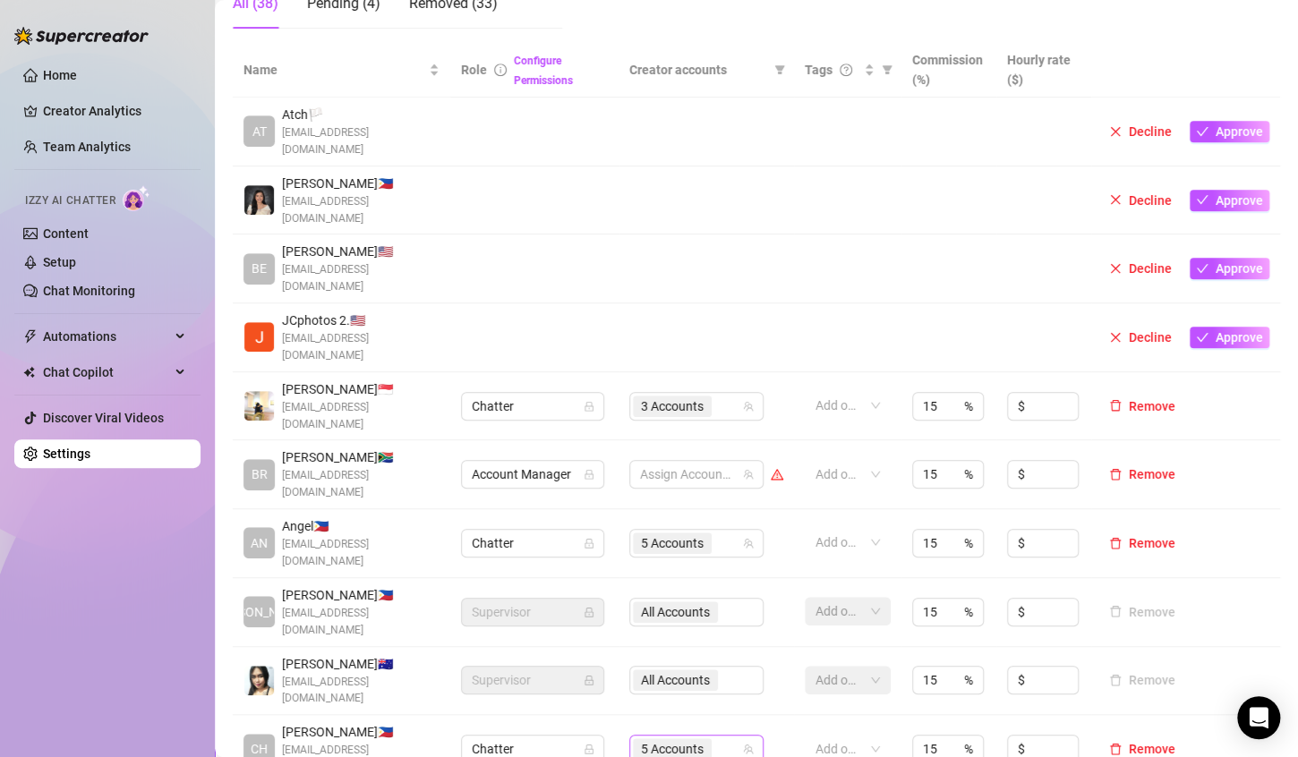
click at [721, 737] on div "5 Accounts" at bounding box center [687, 749] width 108 height 25
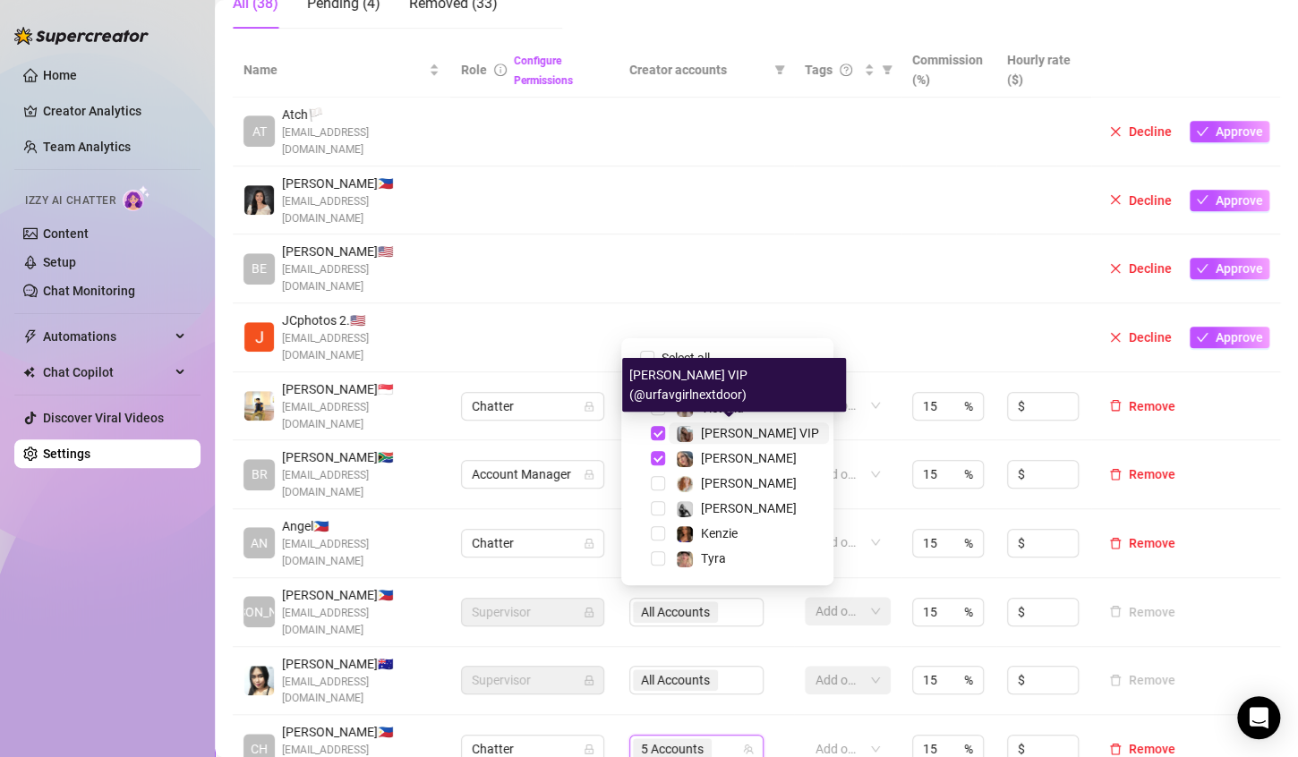
click at [736, 433] on span "[PERSON_NAME] VIP" at bounding box center [760, 433] width 118 height 14
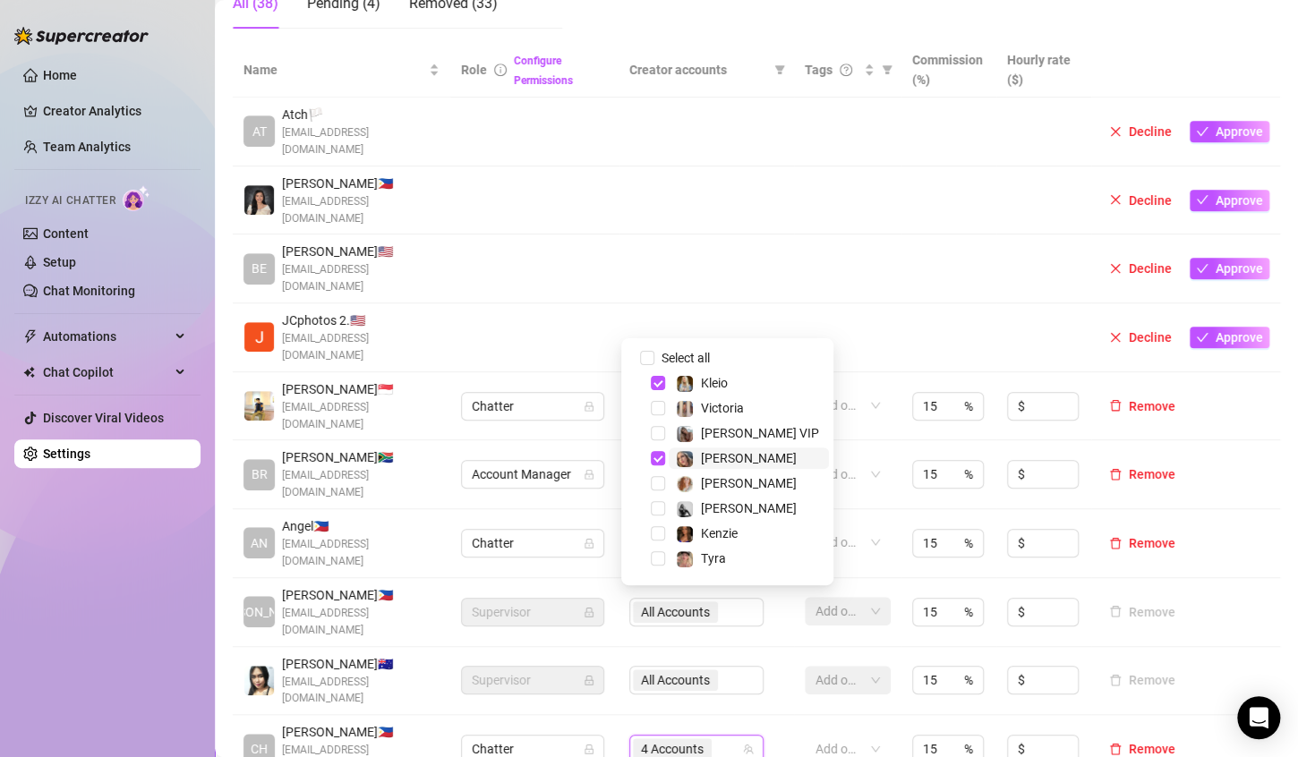
click at [749, 449] on div "[PERSON_NAME]" at bounding box center [749, 458] width 96 height 21
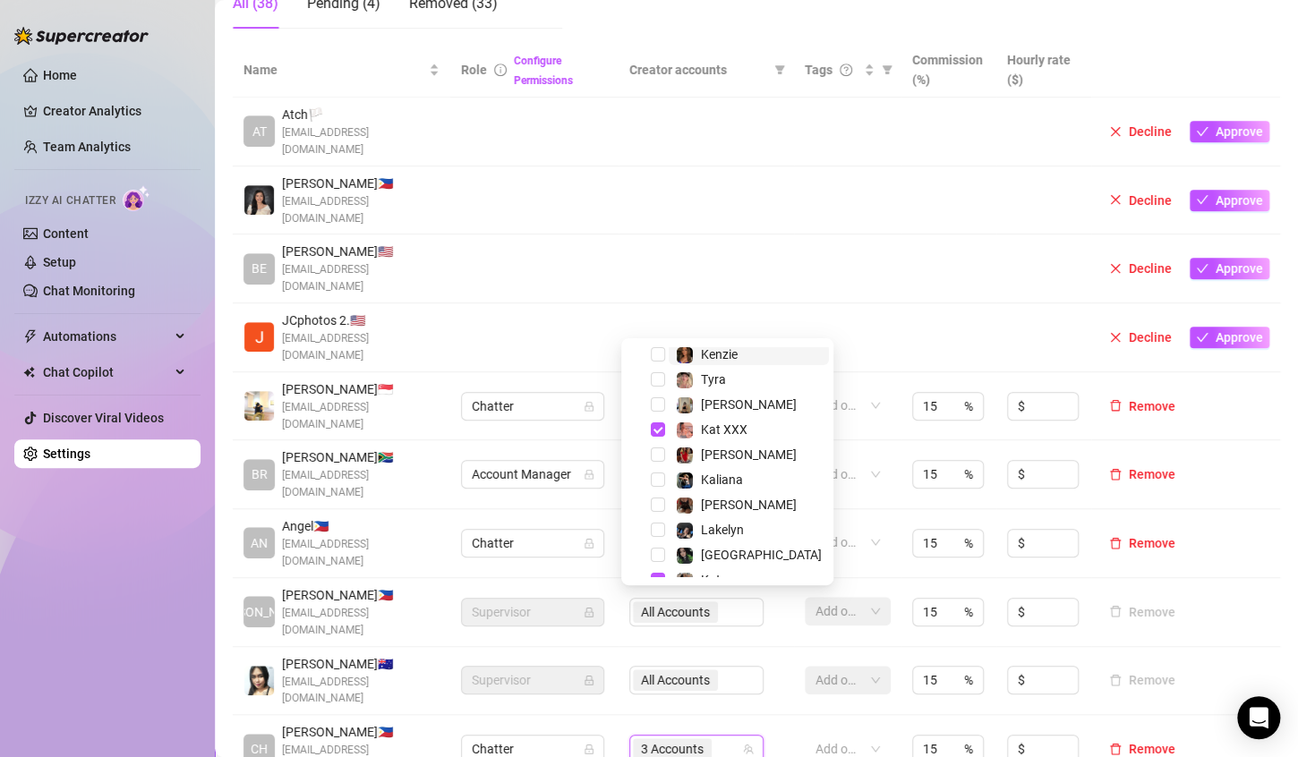
scroll to position [197, 0]
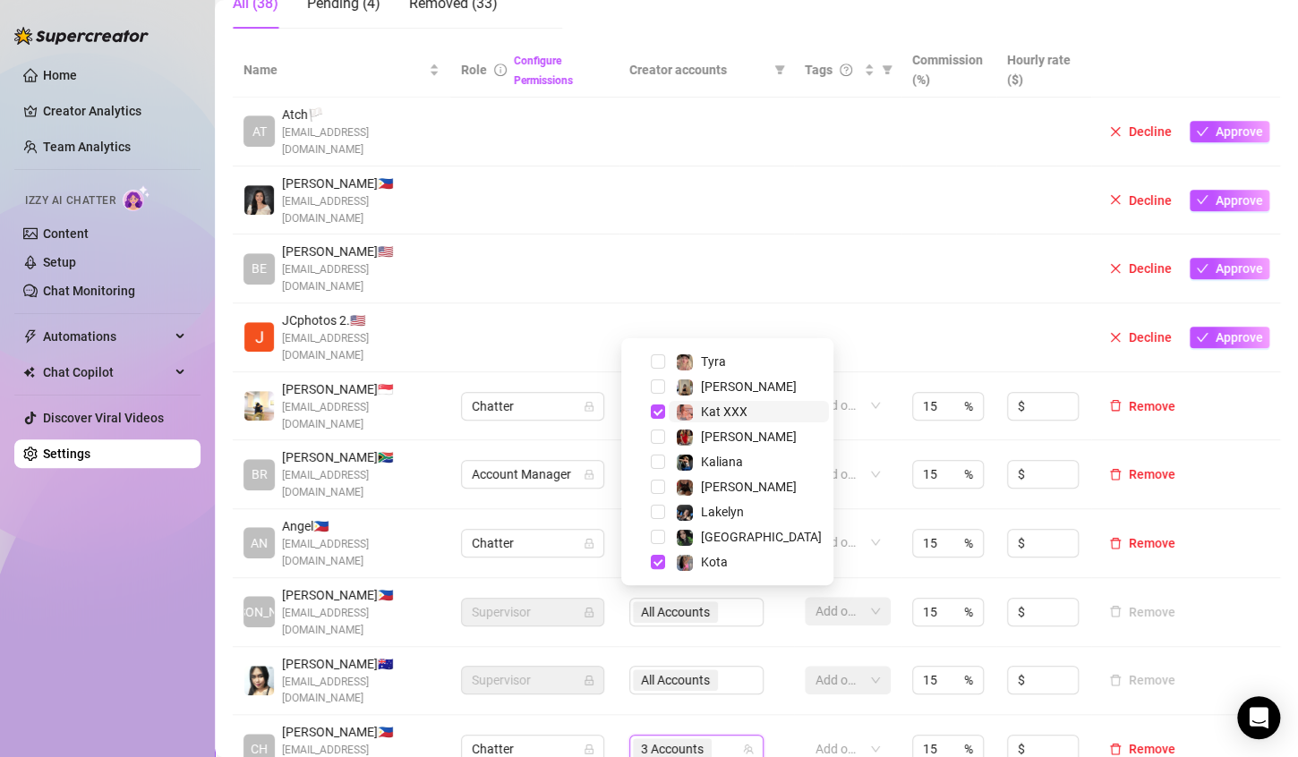
click at [730, 408] on span "Kat XXX" at bounding box center [724, 412] width 47 height 14
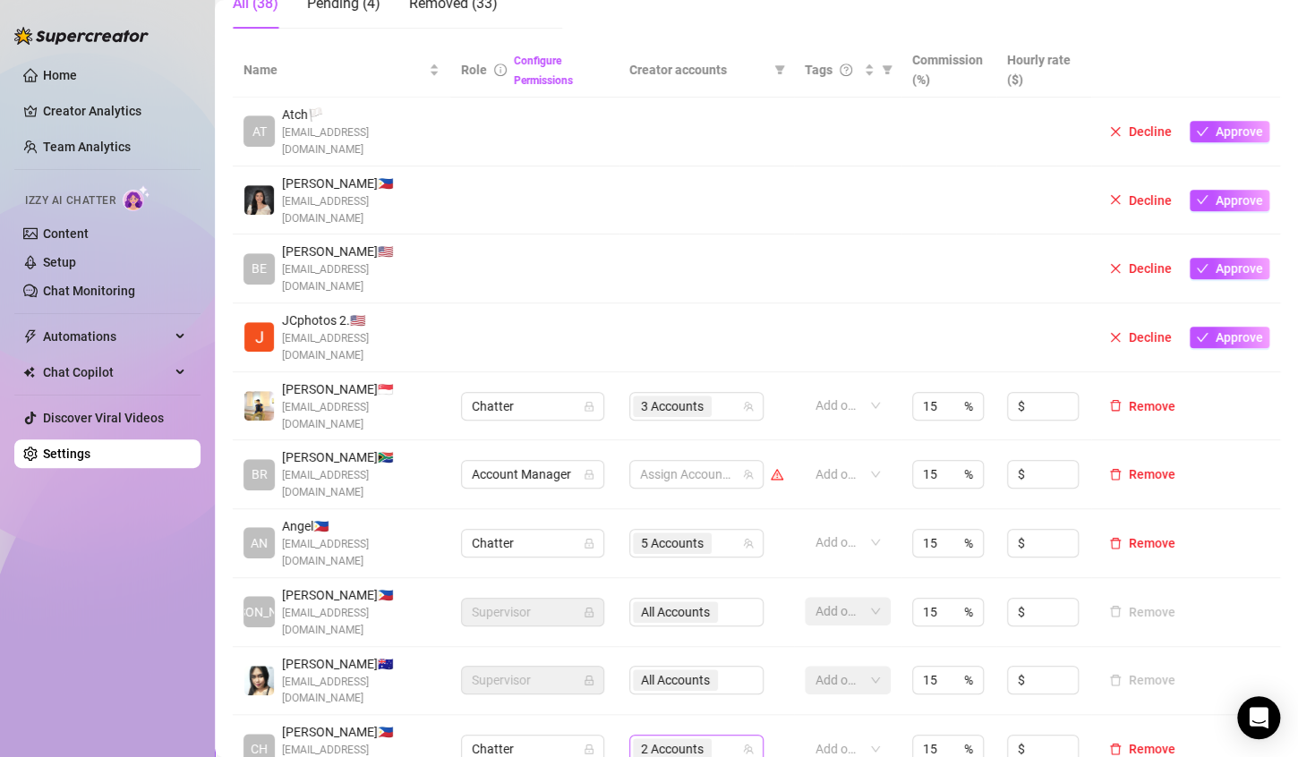
click at [715, 739] on input "search" at bounding box center [717, 749] width 4 height 21
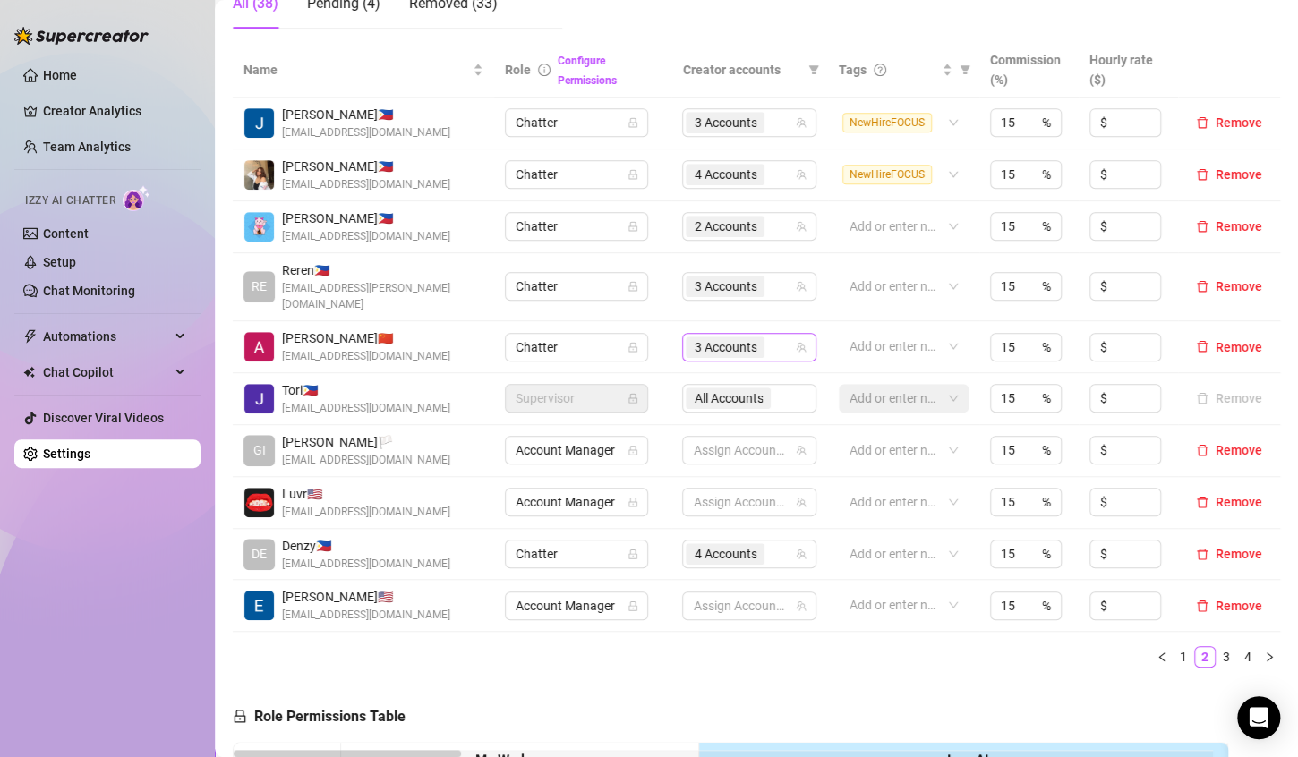
click at [771, 335] on div "3 Accounts" at bounding box center [740, 347] width 108 height 25
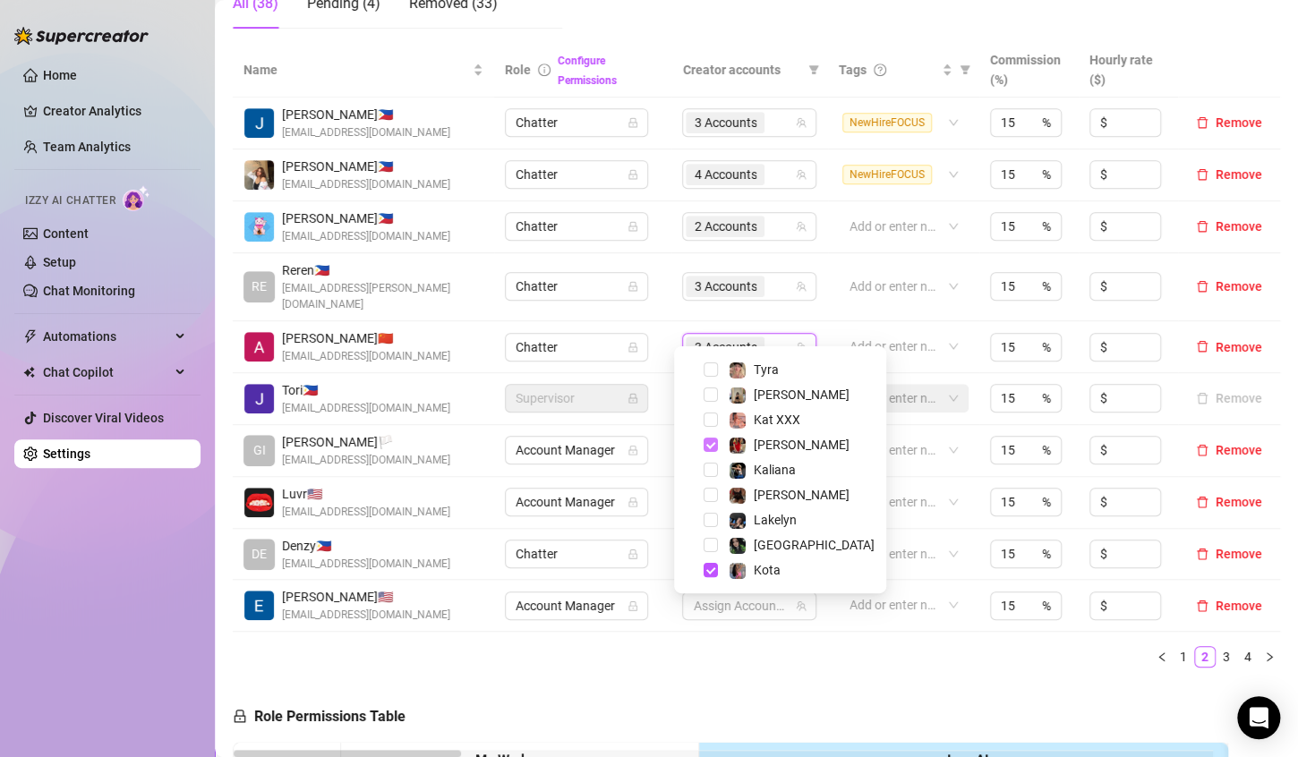
click at [717, 448] on span "Select tree node" at bounding box center [711, 445] width 14 height 14
click at [712, 467] on span "Select tree node" at bounding box center [711, 470] width 14 height 14
click at [887, 646] on ul "1 2 3 4" at bounding box center [756, 656] width 1047 height 21
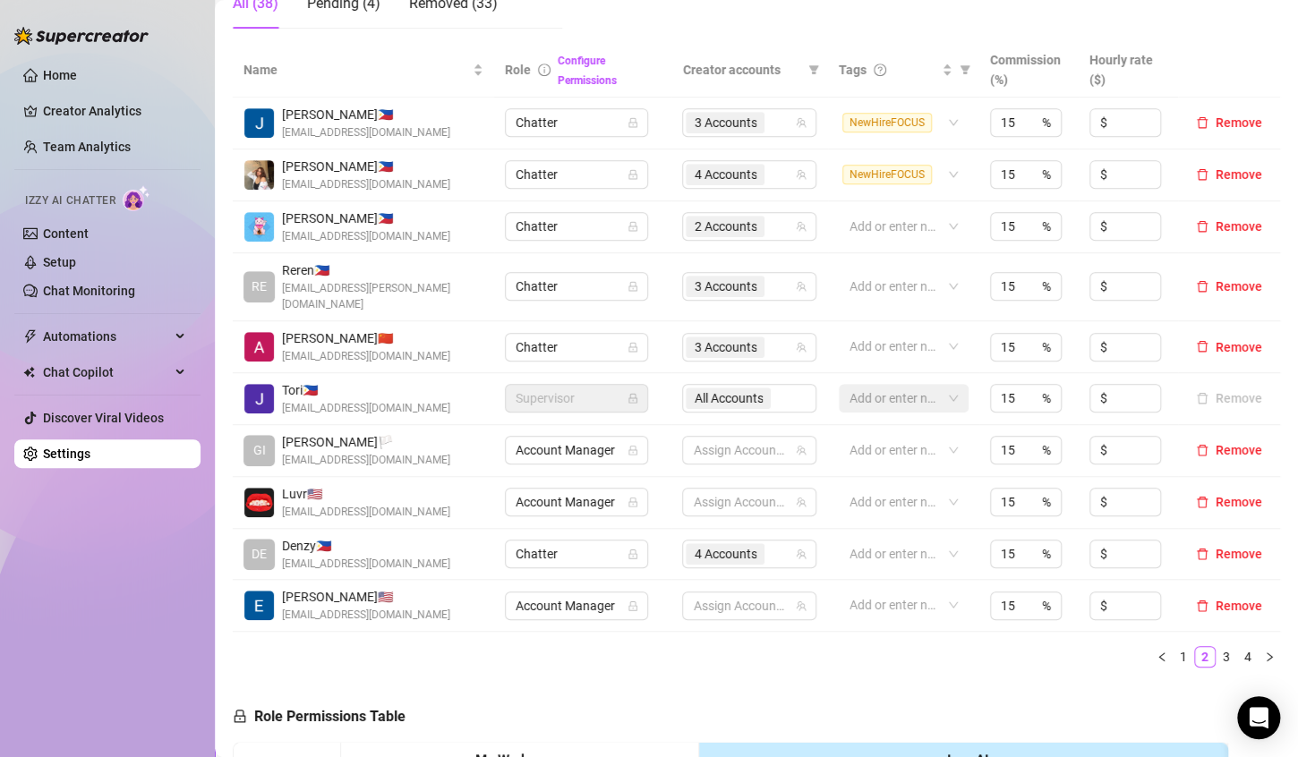
scroll to position [0, 0]
